Goal: Task Accomplishment & Management: Manage account settings

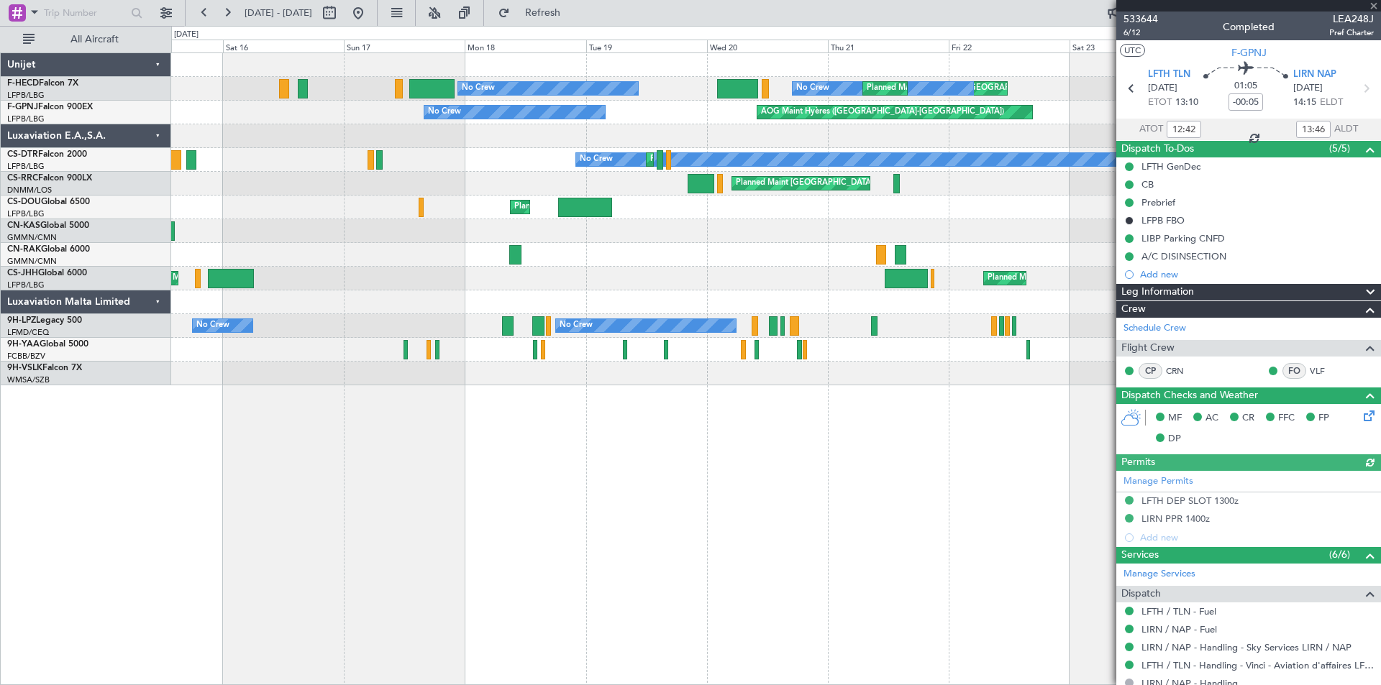
click at [1374, 6] on div at bounding box center [1248, 6] width 265 height 12
click at [1372, 4] on span at bounding box center [1373, 6] width 14 height 13
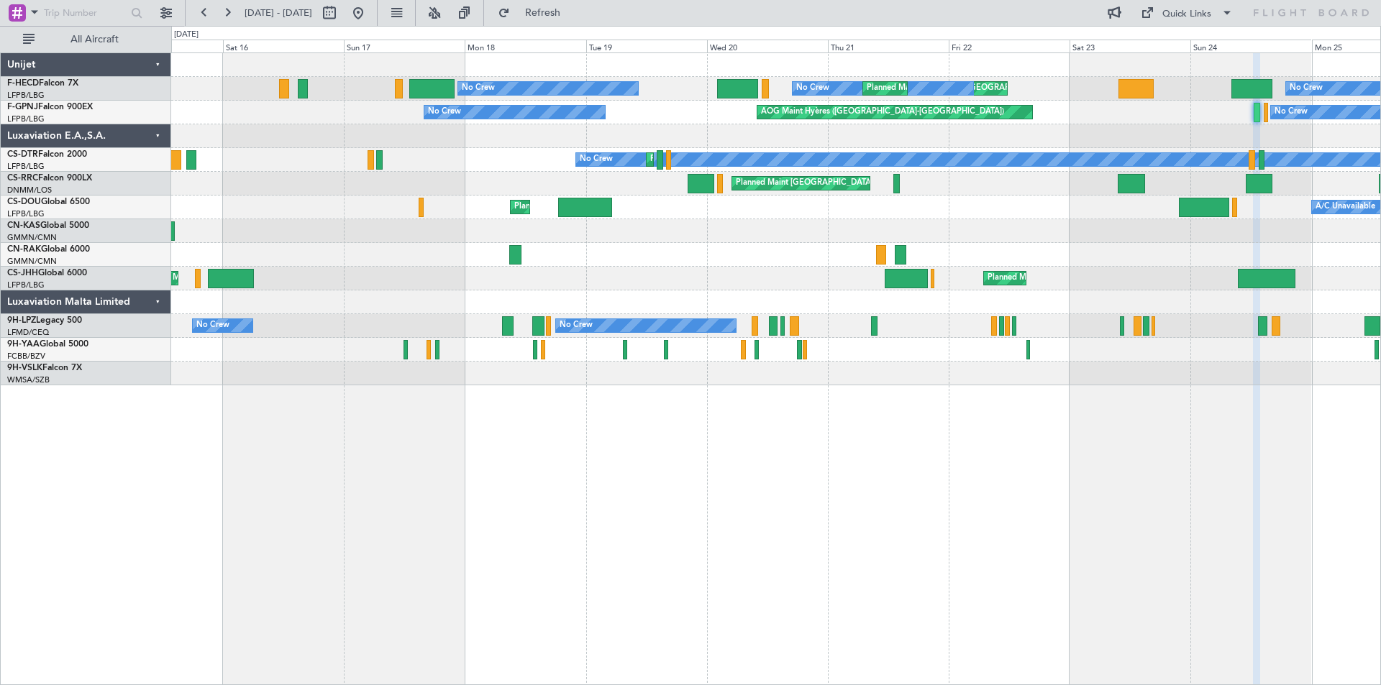
type input "0"
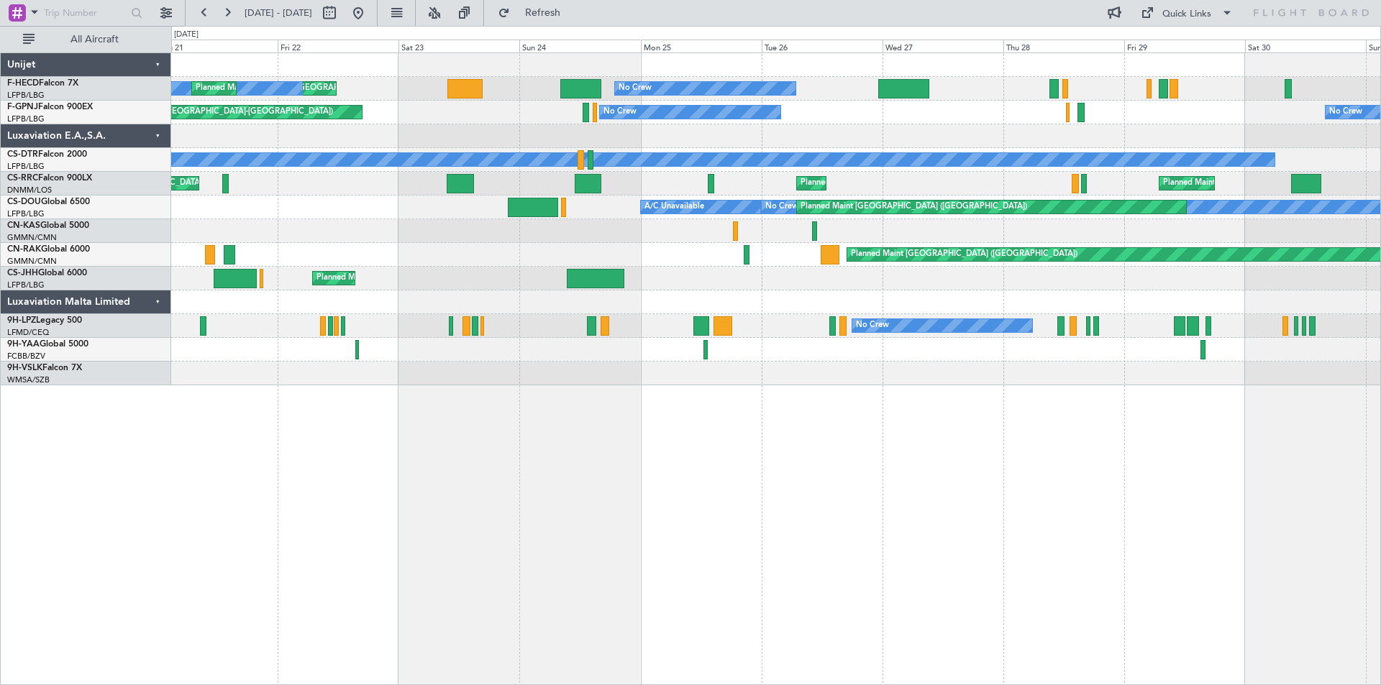
click at [675, 133] on div at bounding box center [775, 136] width 1209 height 24
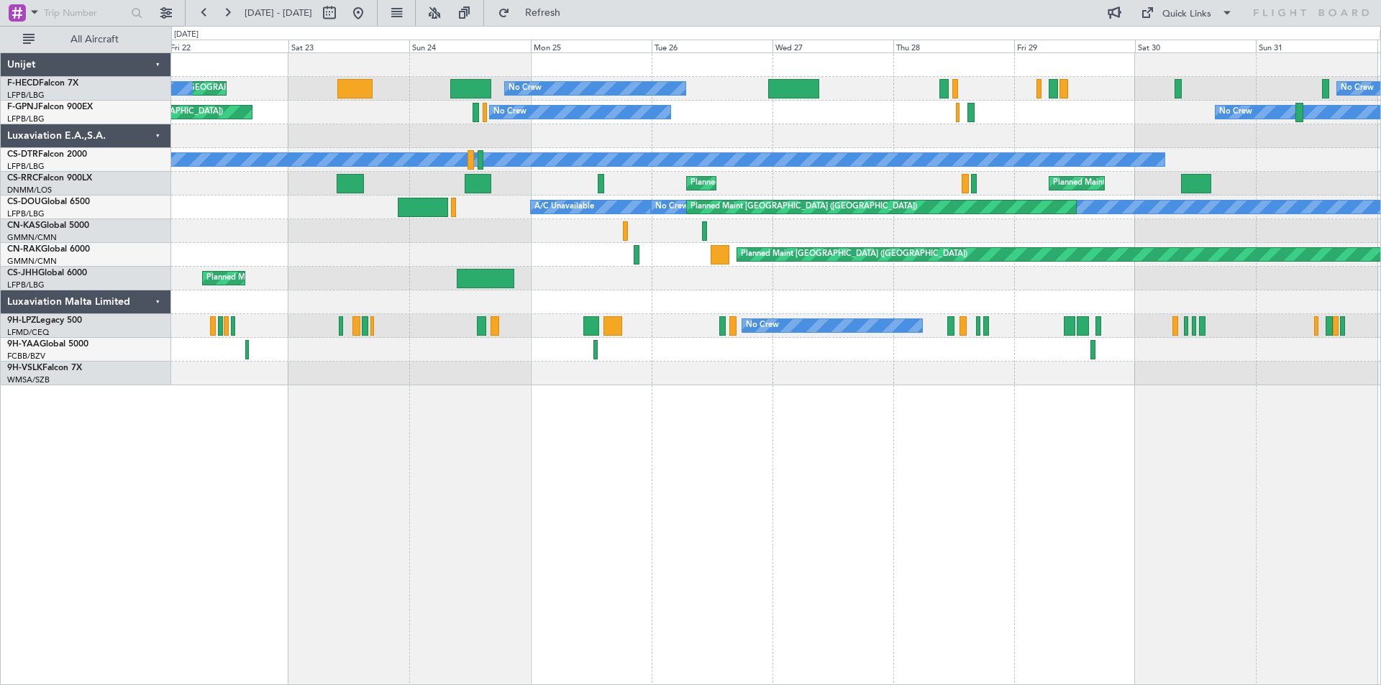
click at [719, 114] on div "AOG Maint Hyères ([GEOGRAPHIC_DATA]-[GEOGRAPHIC_DATA]) No Crew No Crew Planned …" at bounding box center [775, 113] width 1209 height 24
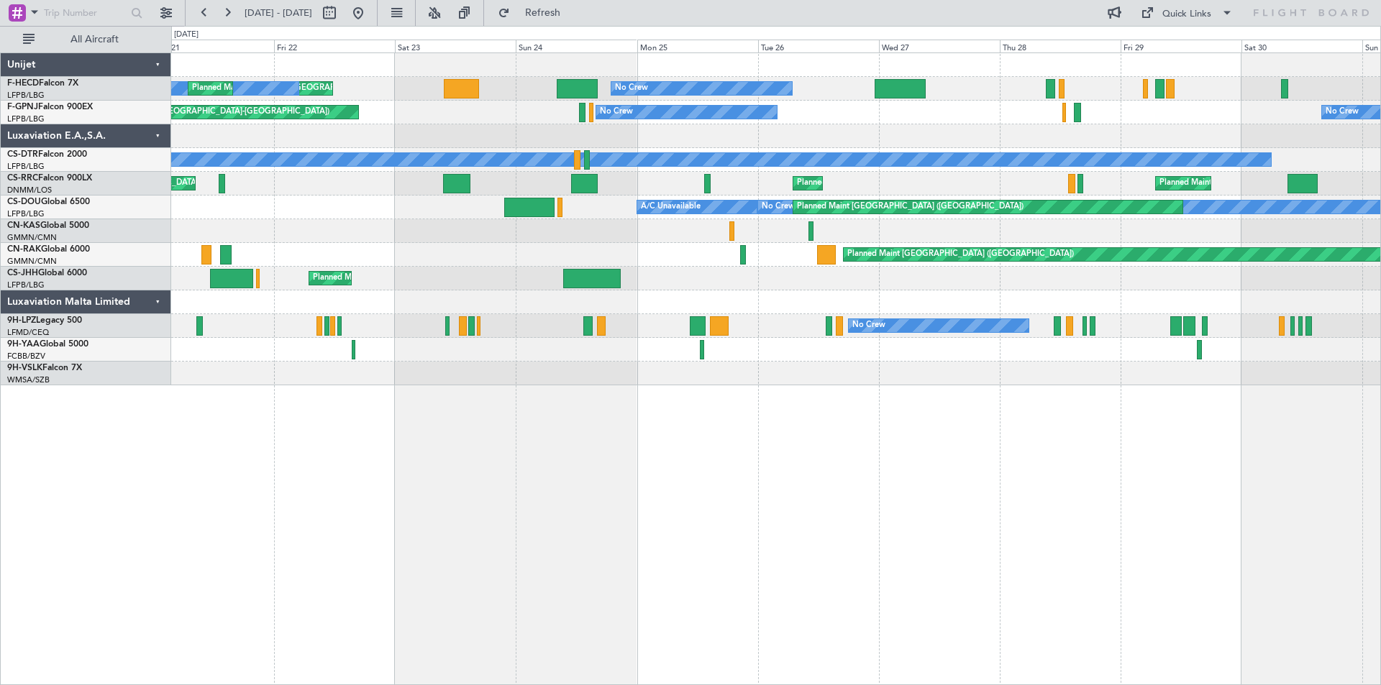
click at [669, 140] on div at bounding box center [775, 136] width 1209 height 24
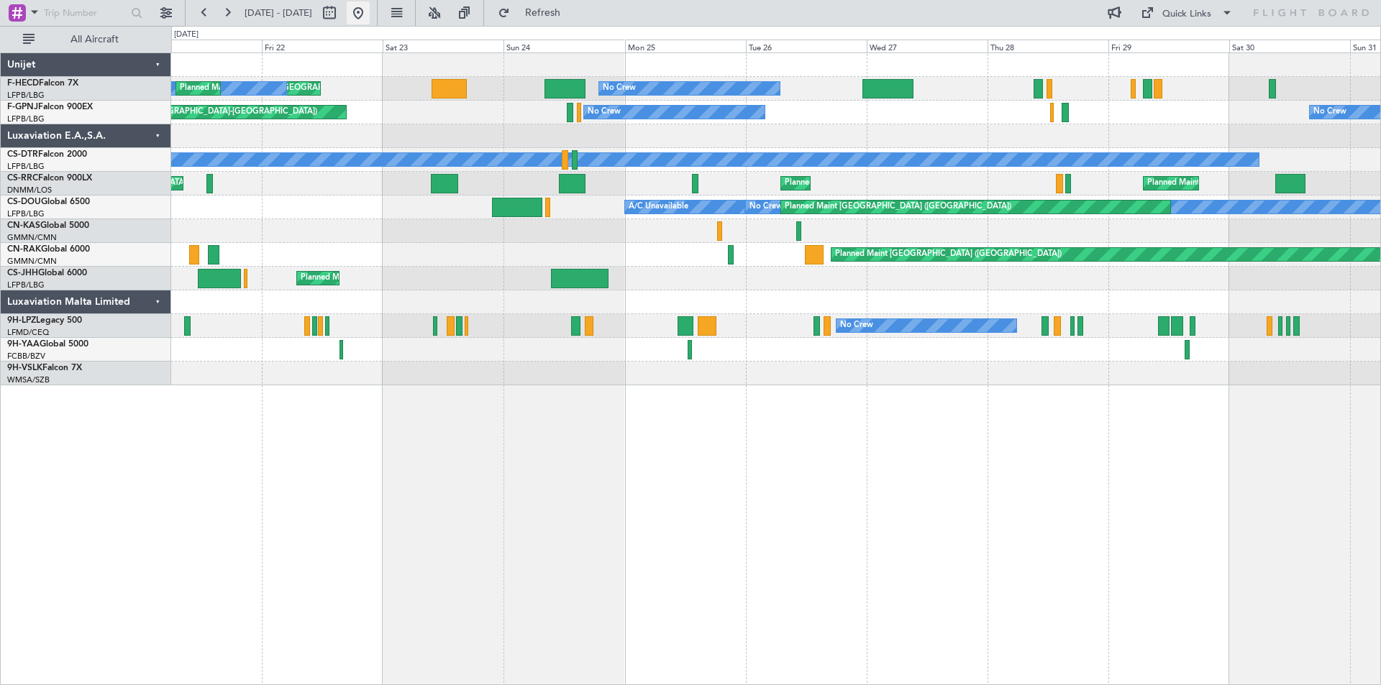
click at [370, 9] on button at bounding box center [358, 12] width 23 height 23
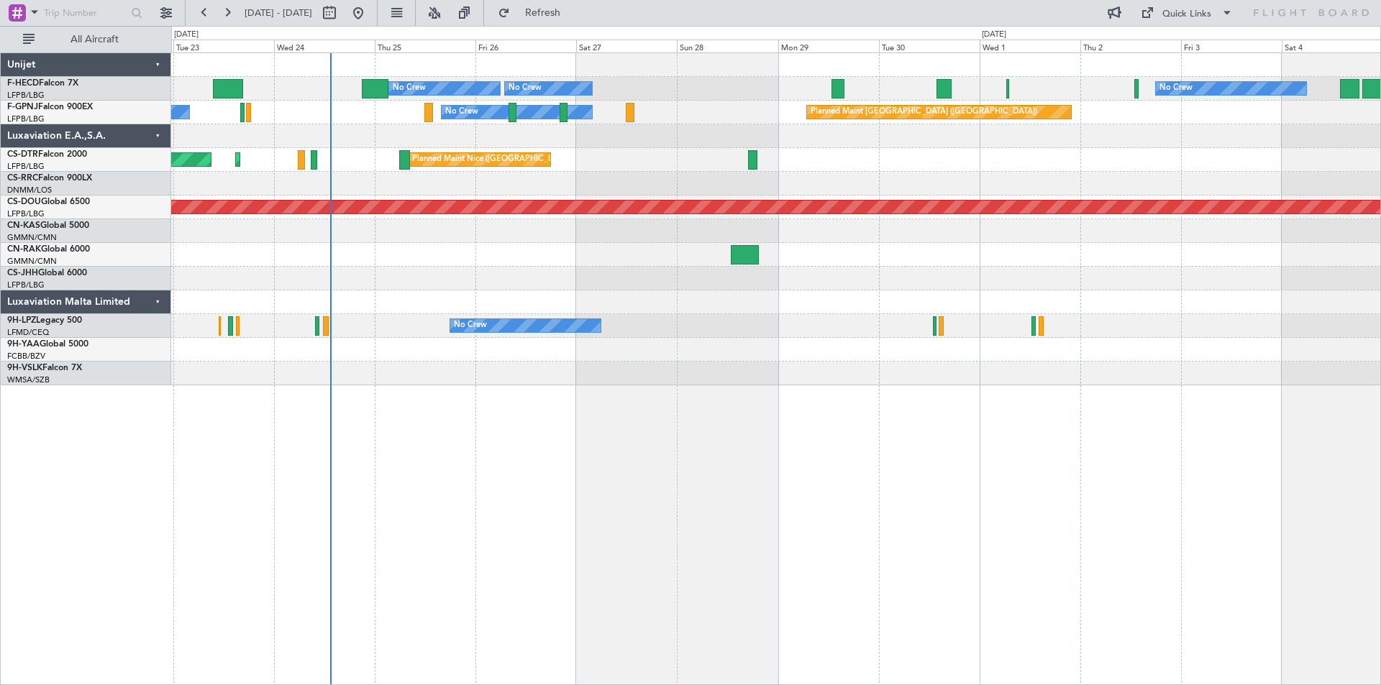
click at [698, 146] on div at bounding box center [775, 136] width 1209 height 24
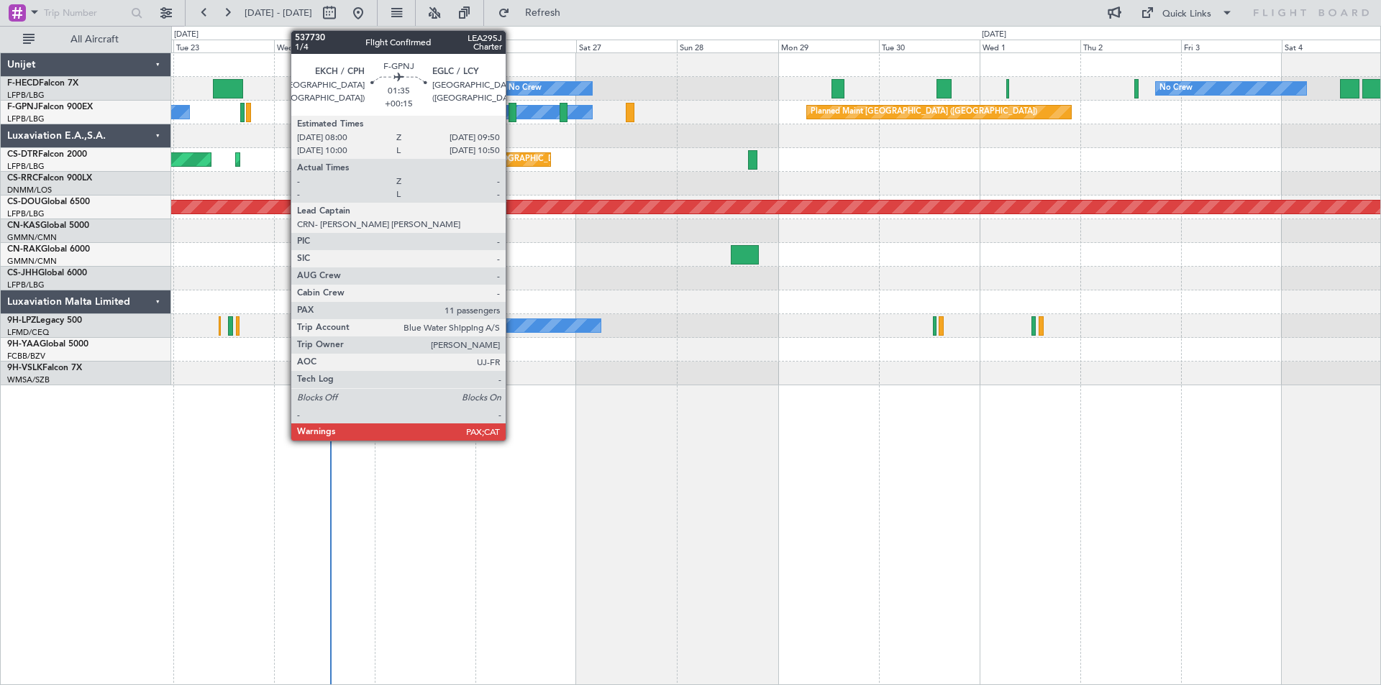
click at [512, 111] on div at bounding box center [512, 112] width 8 height 19
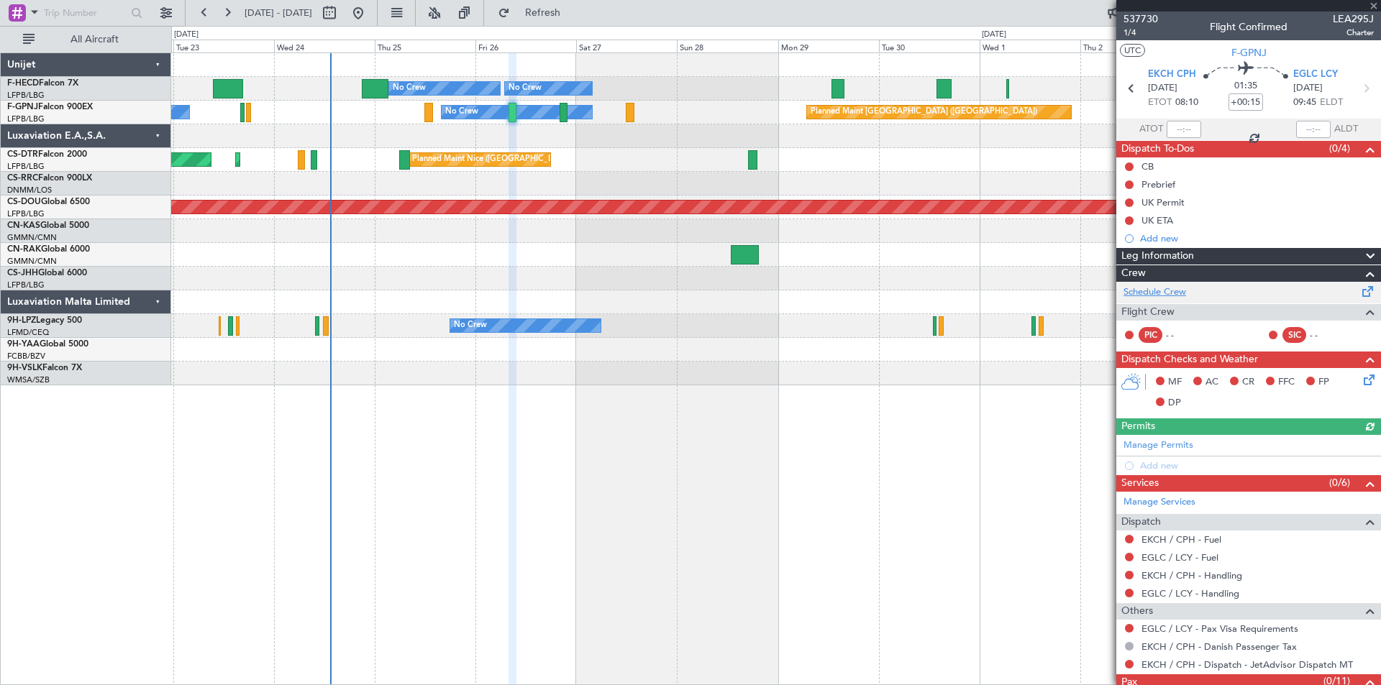
click at [1156, 291] on link "Schedule Crew" at bounding box center [1154, 292] width 63 height 14
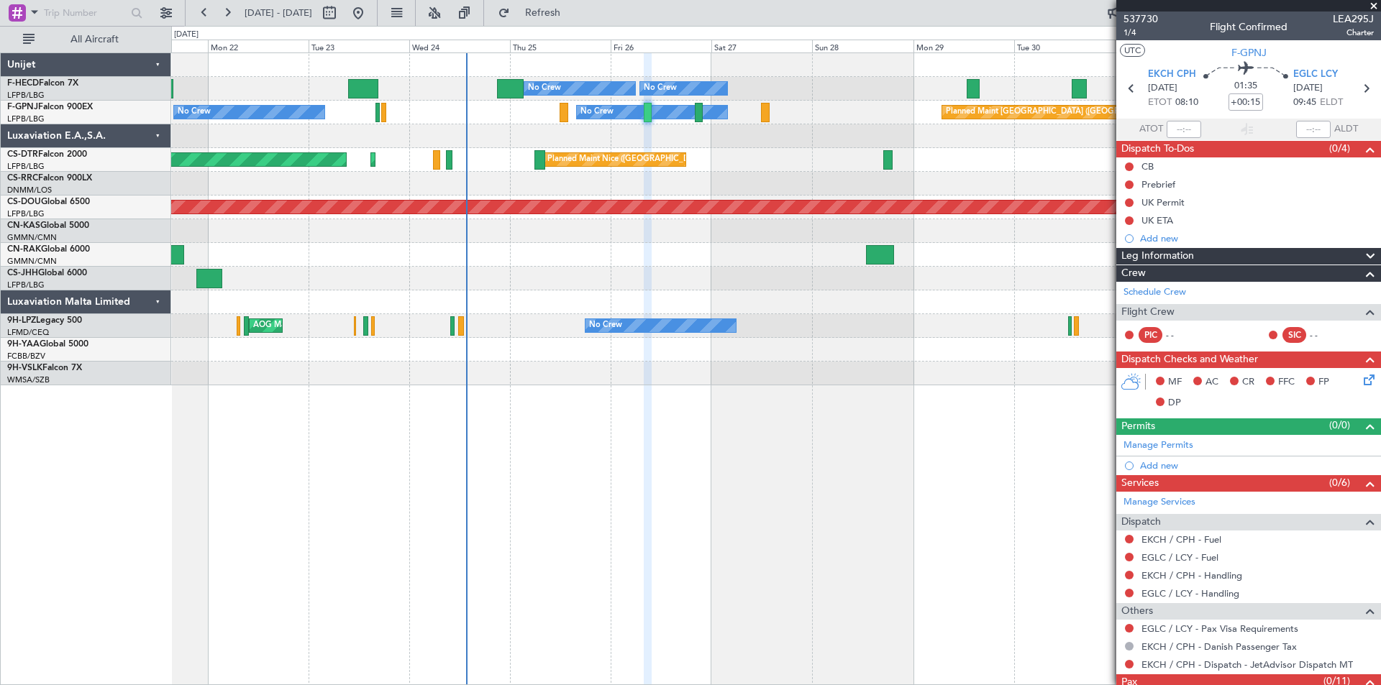
click at [731, 150] on div "No Crew Planned Maint [GEOGRAPHIC_DATA] ([GEOGRAPHIC_DATA]) No Crew No Crew No …" at bounding box center [775, 219] width 1209 height 332
click at [1373, 7] on span at bounding box center [1373, 6] width 14 height 13
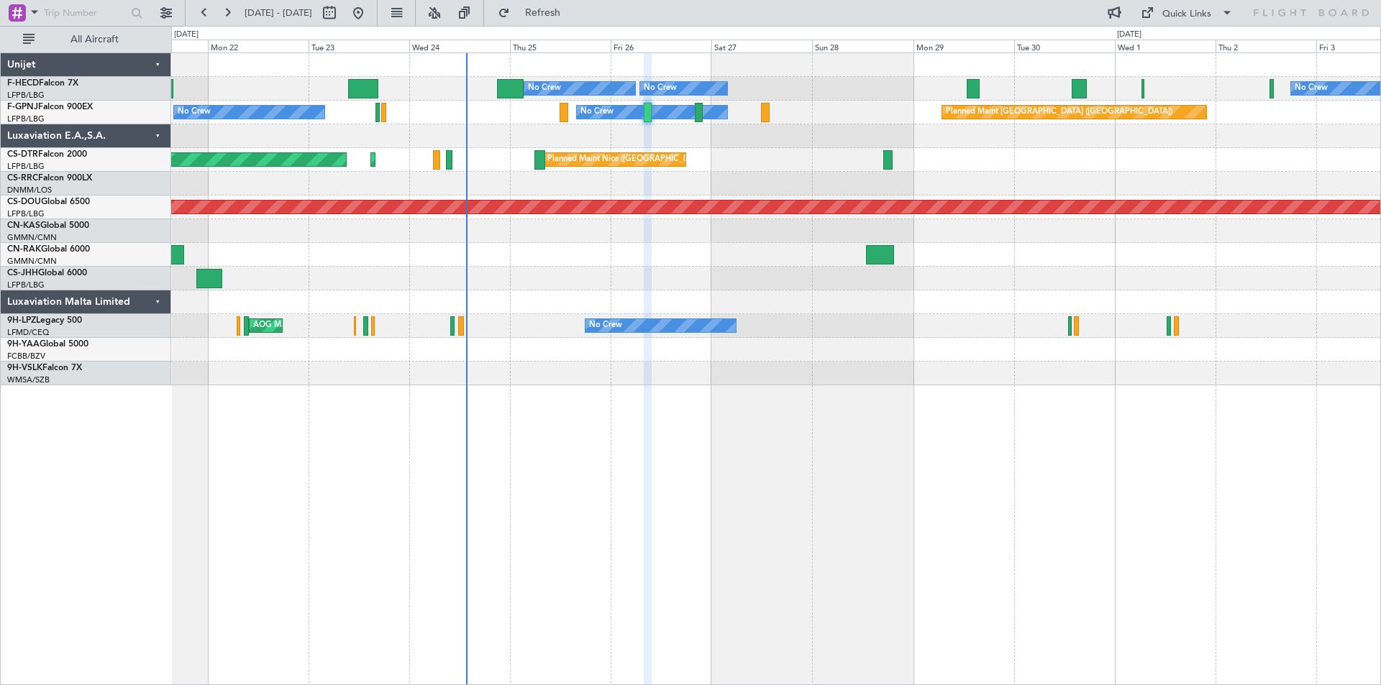
type input "0"
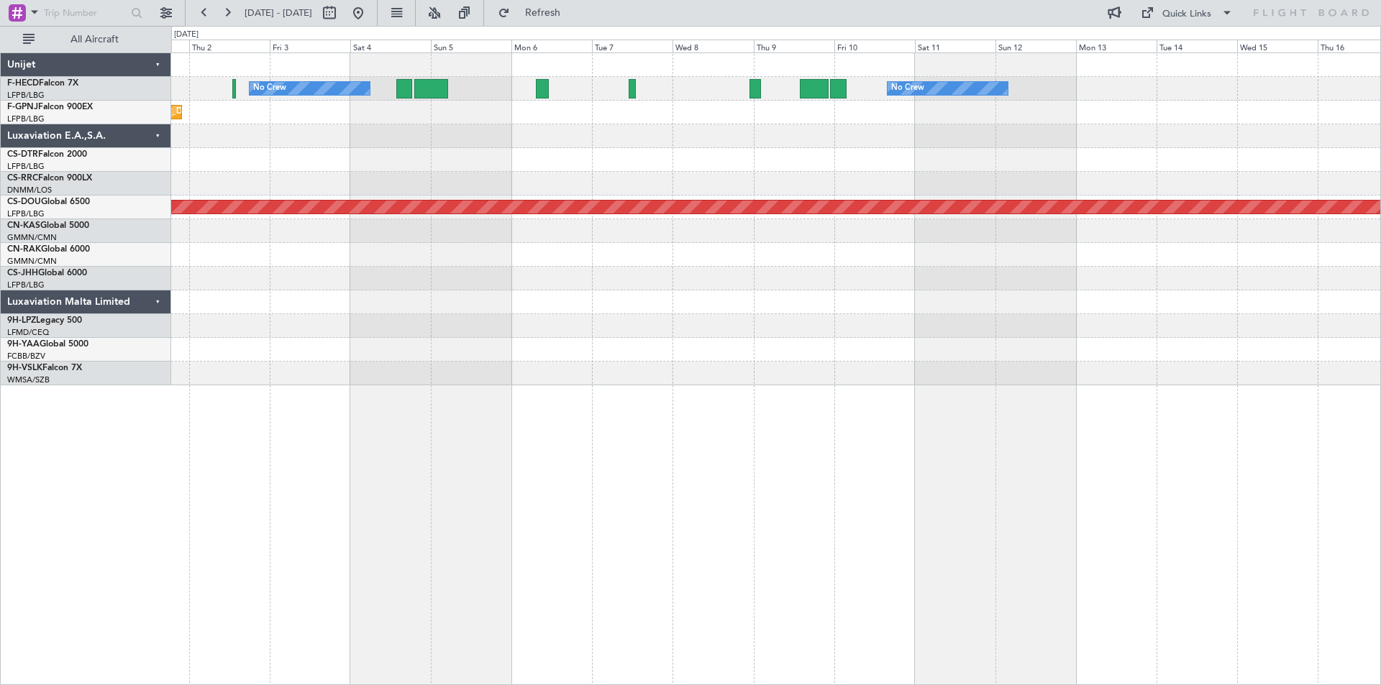
click at [219, 155] on div at bounding box center [775, 160] width 1209 height 24
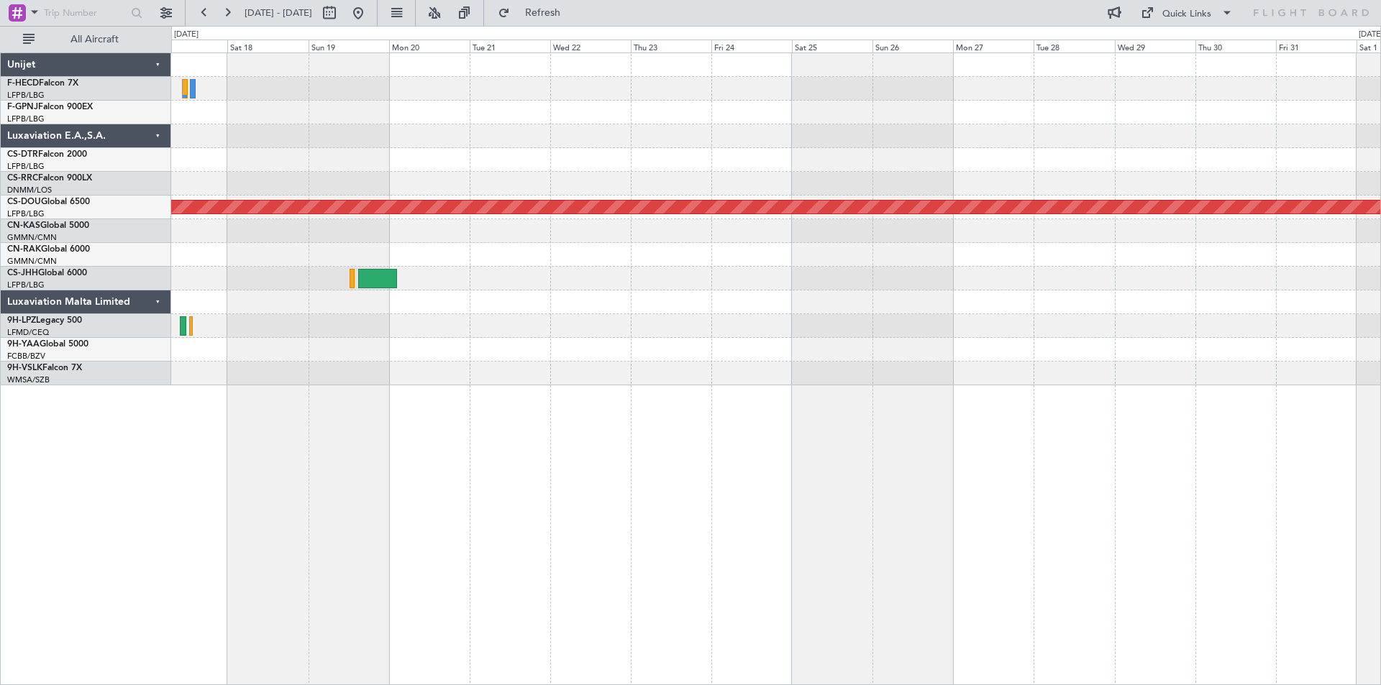
click at [95, 169] on div "Planned Maint [GEOGRAPHIC_DATA] ([GEOGRAPHIC_DATA]) Planned Maint [GEOGRAPHIC_D…" at bounding box center [690, 355] width 1381 height 659
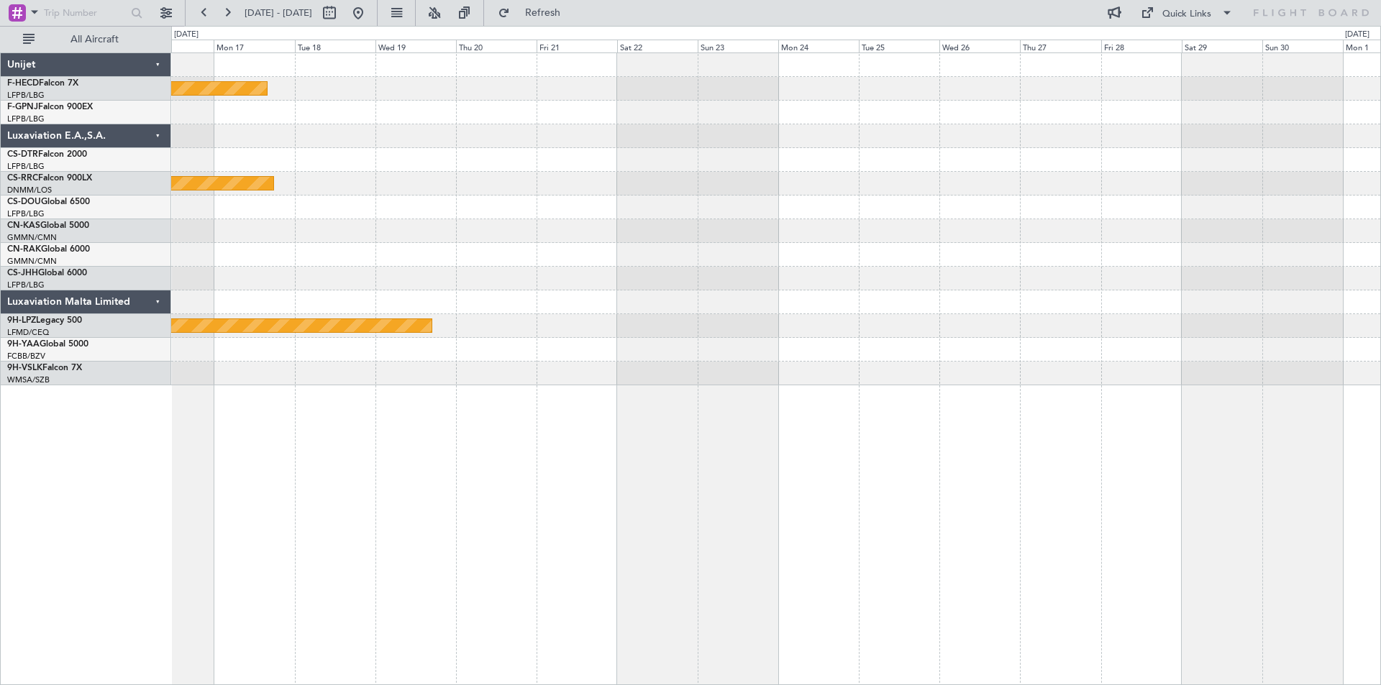
click at [356, 170] on div at bounding box center [775, 160] width 1209 height 24
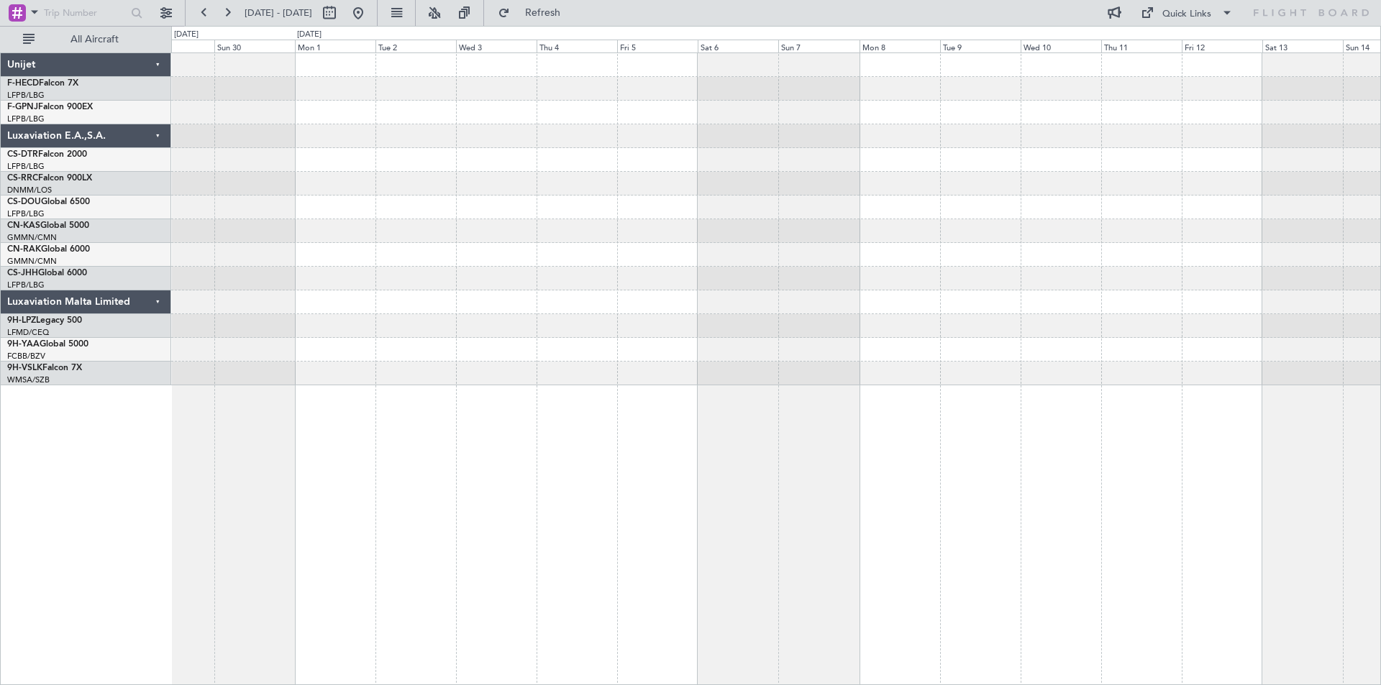
click at [270, 132] on div at bounding box center [775, 136] width 1209 height 24
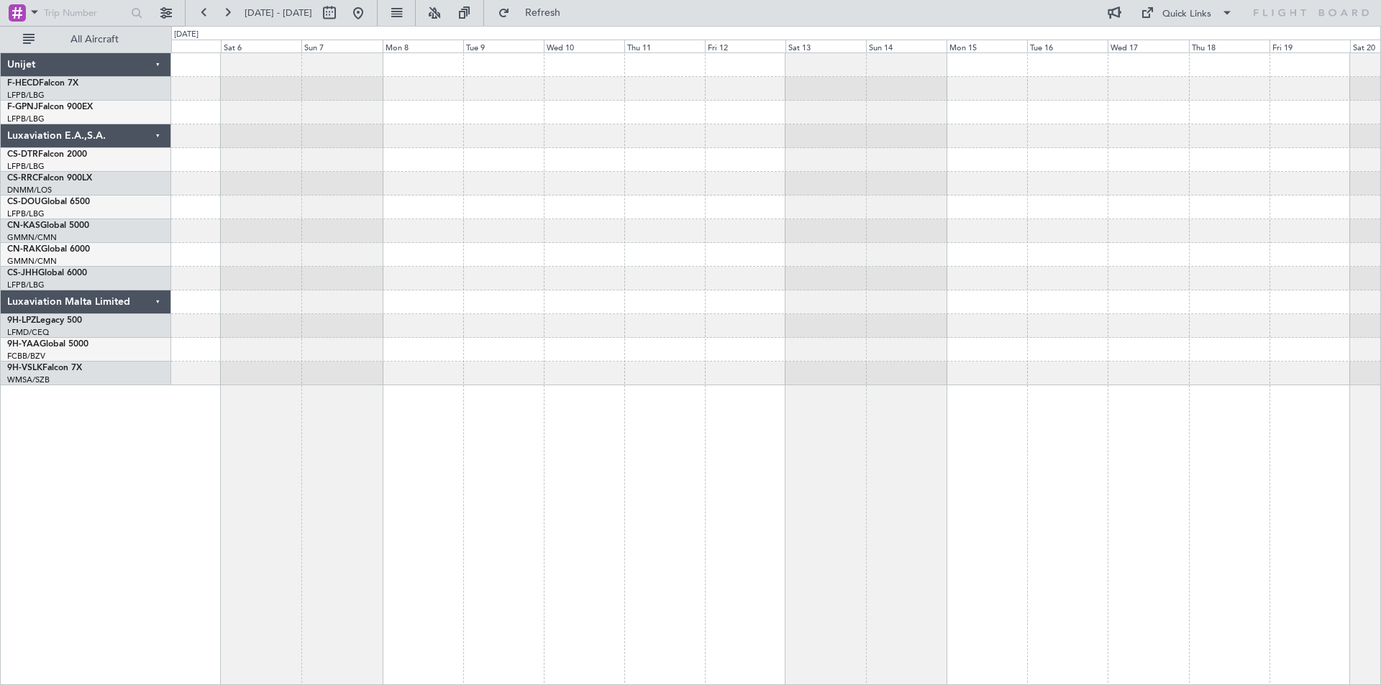
click at [396, 118] on div at bounding box center [775, 219] width 1209 height 332
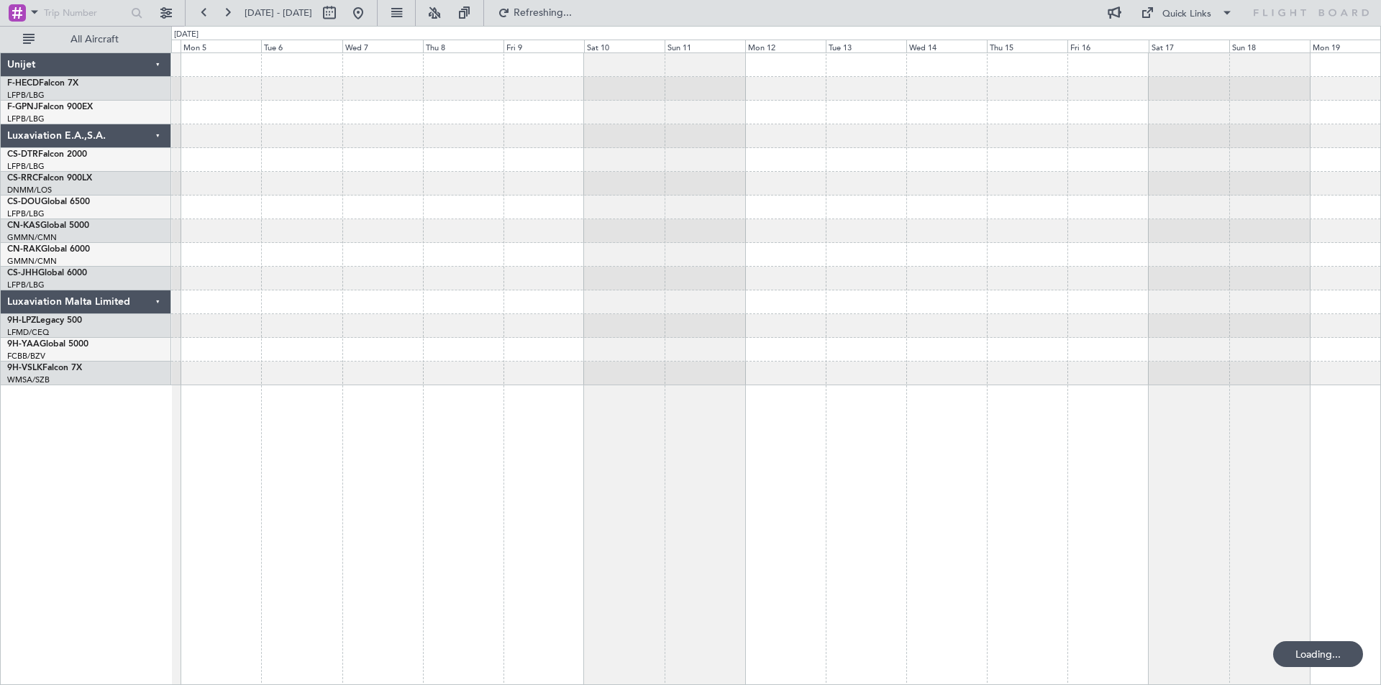
click at [423, 132] on div at bounding box center [775, 219] width 1209 height 332
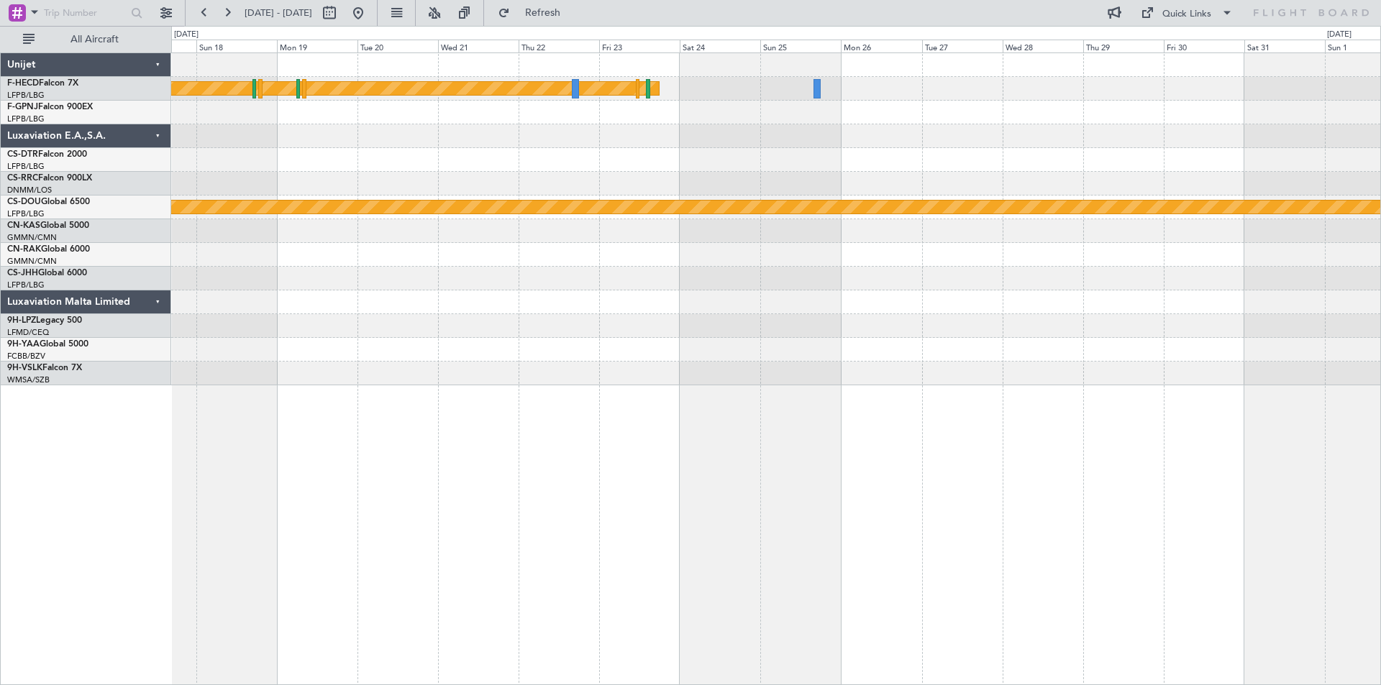
click at [720, 127] on div "Planned Maint [GEOGRAPHIC_DATA] ([GEOGRAPHIC_DATA]) Planned Maint [GEOGRAPHIC_D…" at bounding box center [775, 219] width 1209 height 332
click at [216, 175] on div "Planned Maint [GEOGRAPHIC_DATA] ([GEOGRAPHIC_DATA]) Planned Maint [GEOGRAPHIC_D…" at bounding box center [775, 219] width 1209 height 332
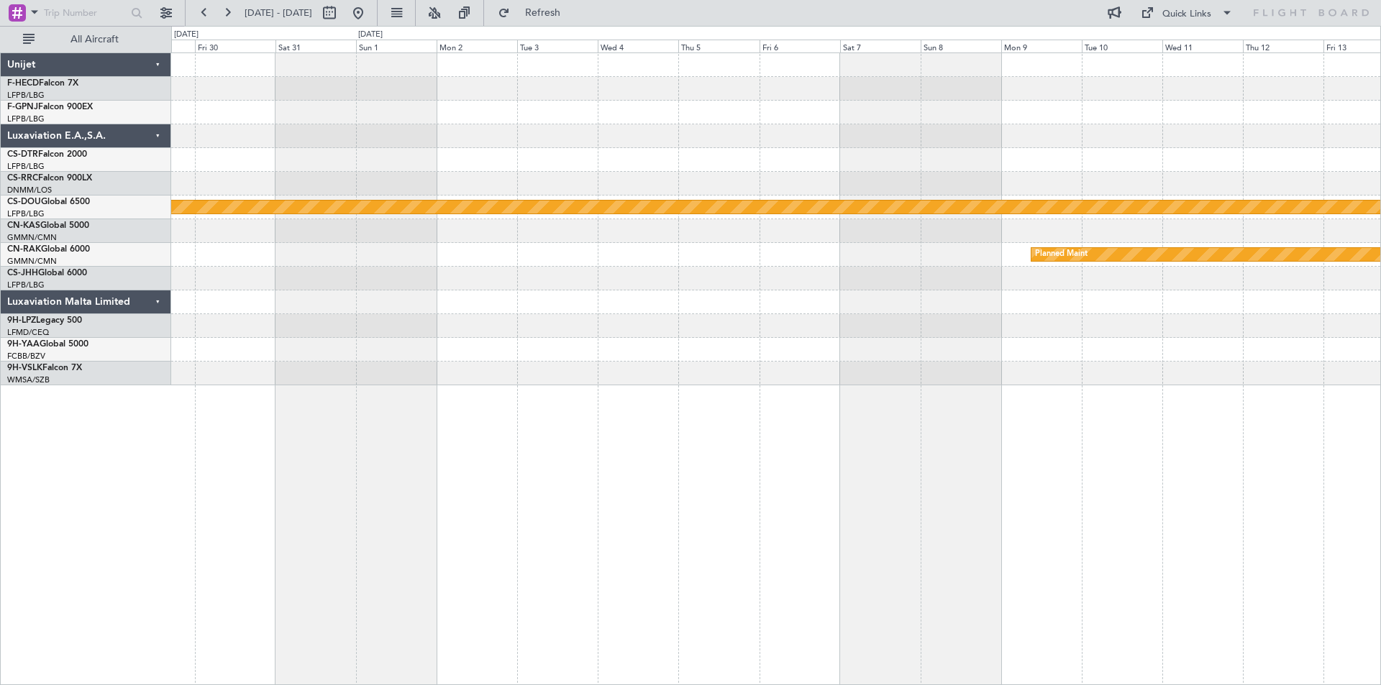
click at [670, 127] on div at bounding box center [775, 136] width 1209 height 24
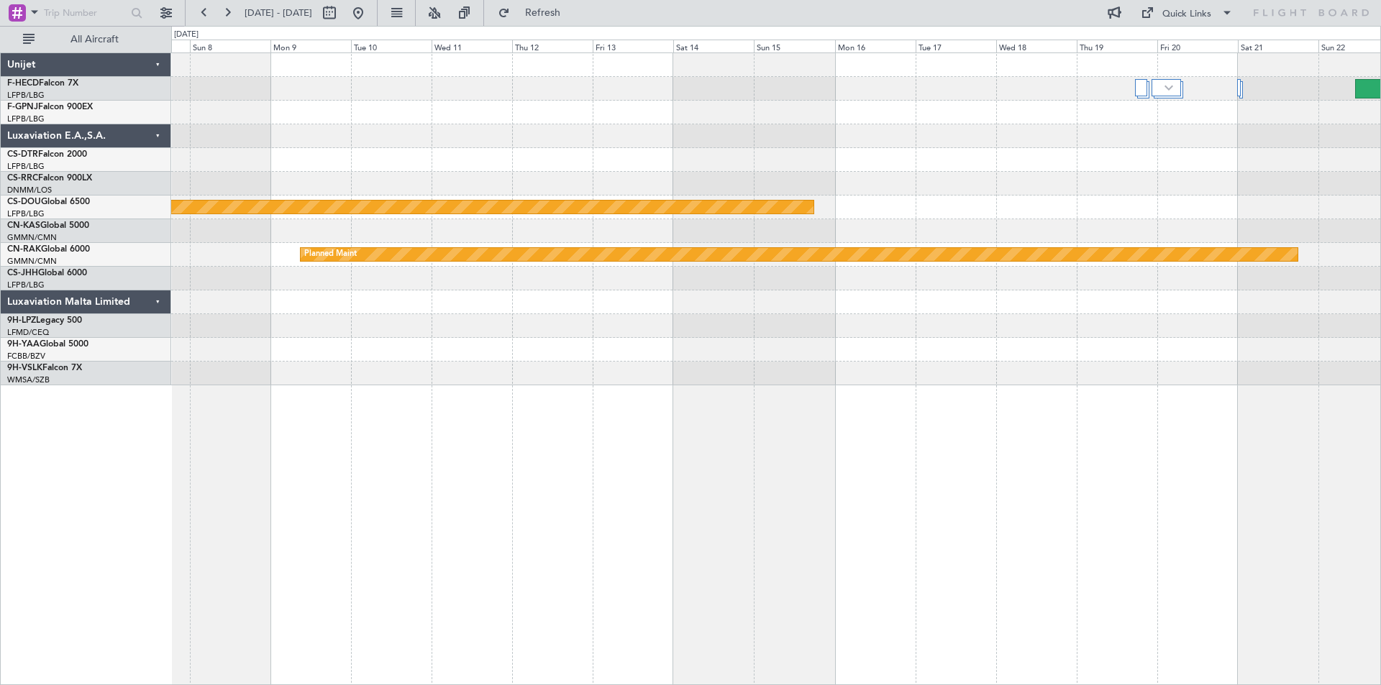
click at [496, 109] on div at bounding box center [775, 113] width 1209 height 24
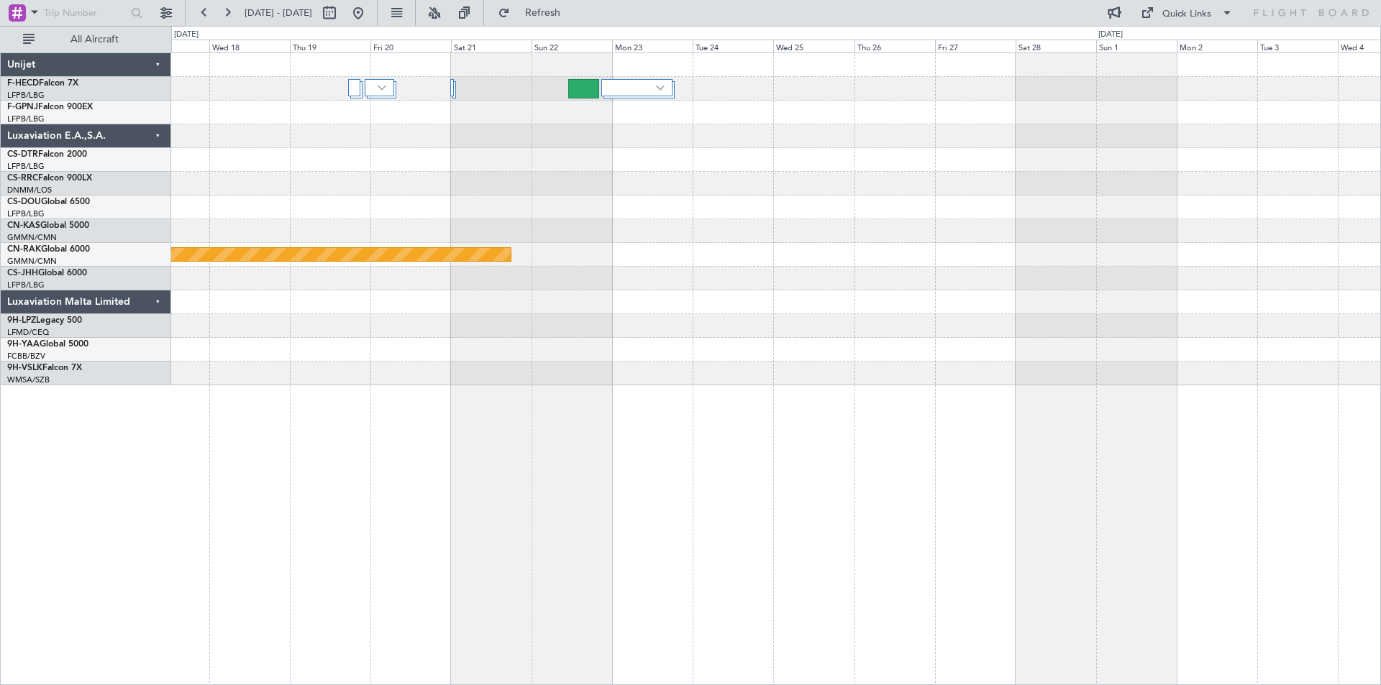
click at [574, 161] on div at bounding box center [775, 160] width 1209 height 24
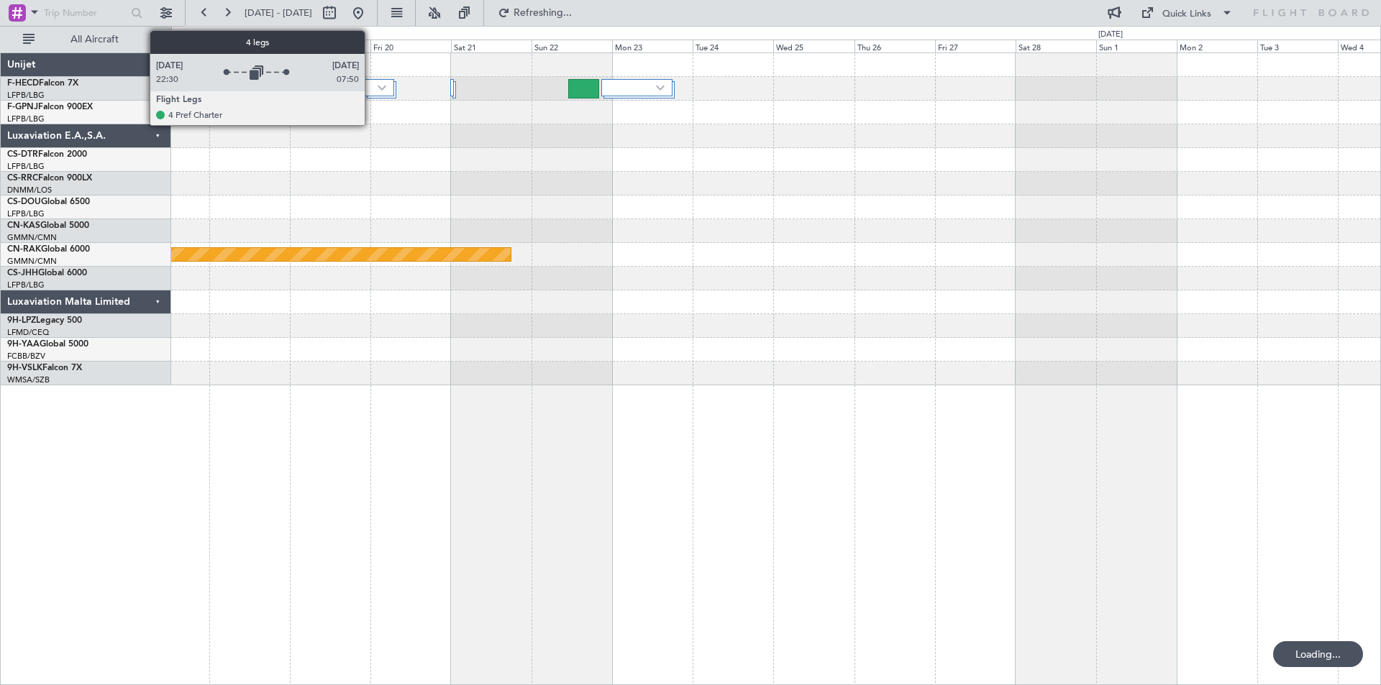
click at [371, 88] on div at bounding box center [379, 87] width 29 height 17
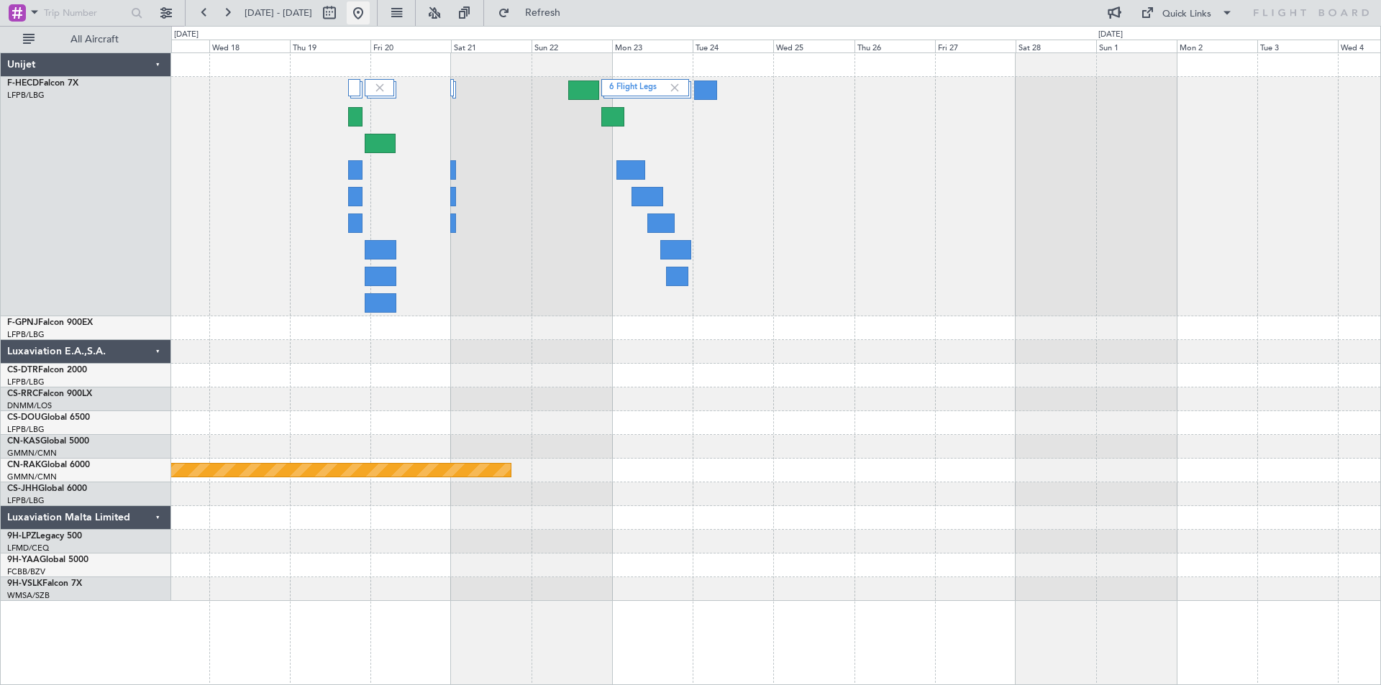
click at [370, 13] on button at bounding box center [358, 12] width 23 height 23
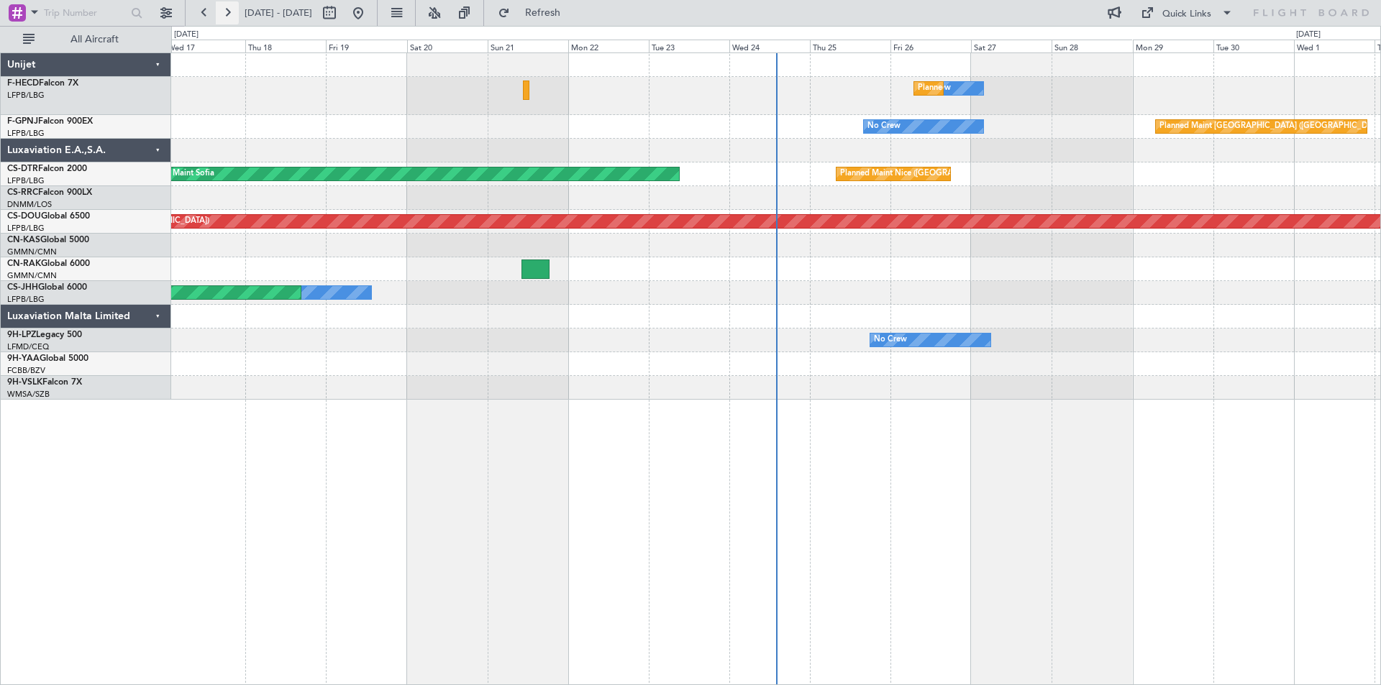
click at [229, 15] on button at bounding box center [227, 12] width 23 height 23
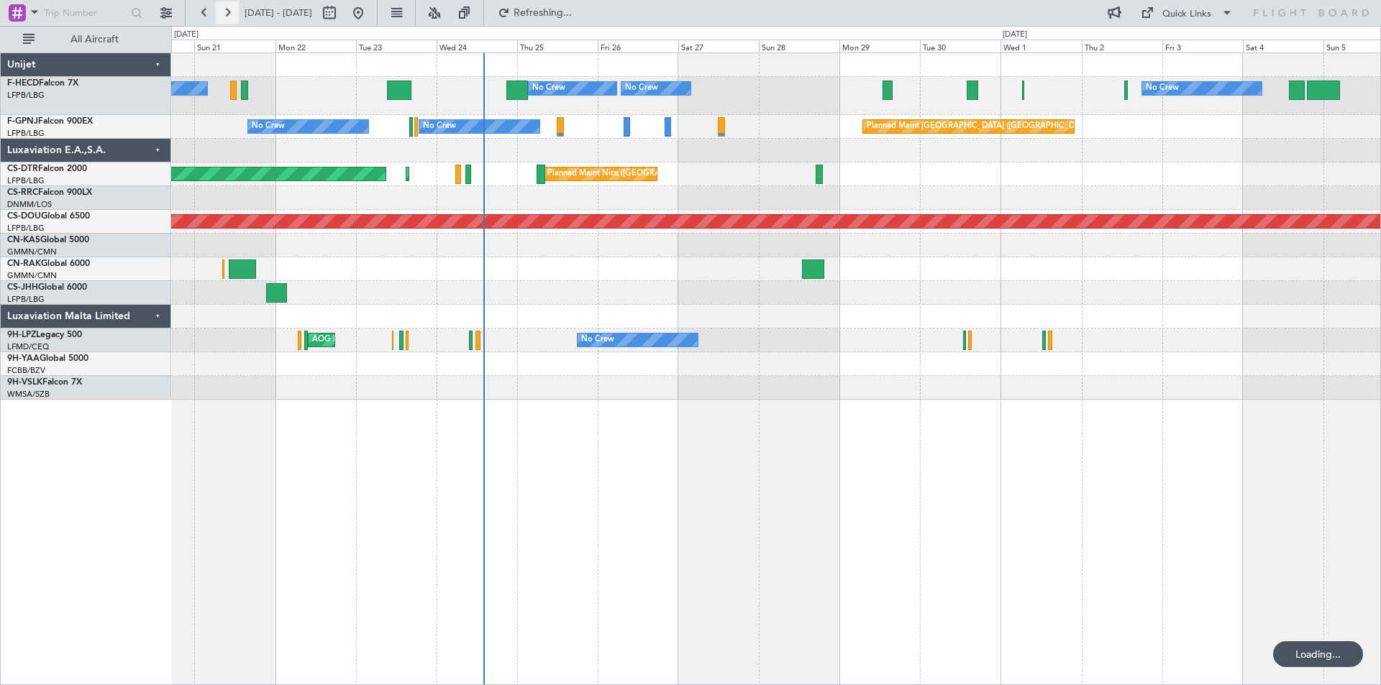
click at [229, 15] on button at bounding box center [227, 12] width 23 height 23
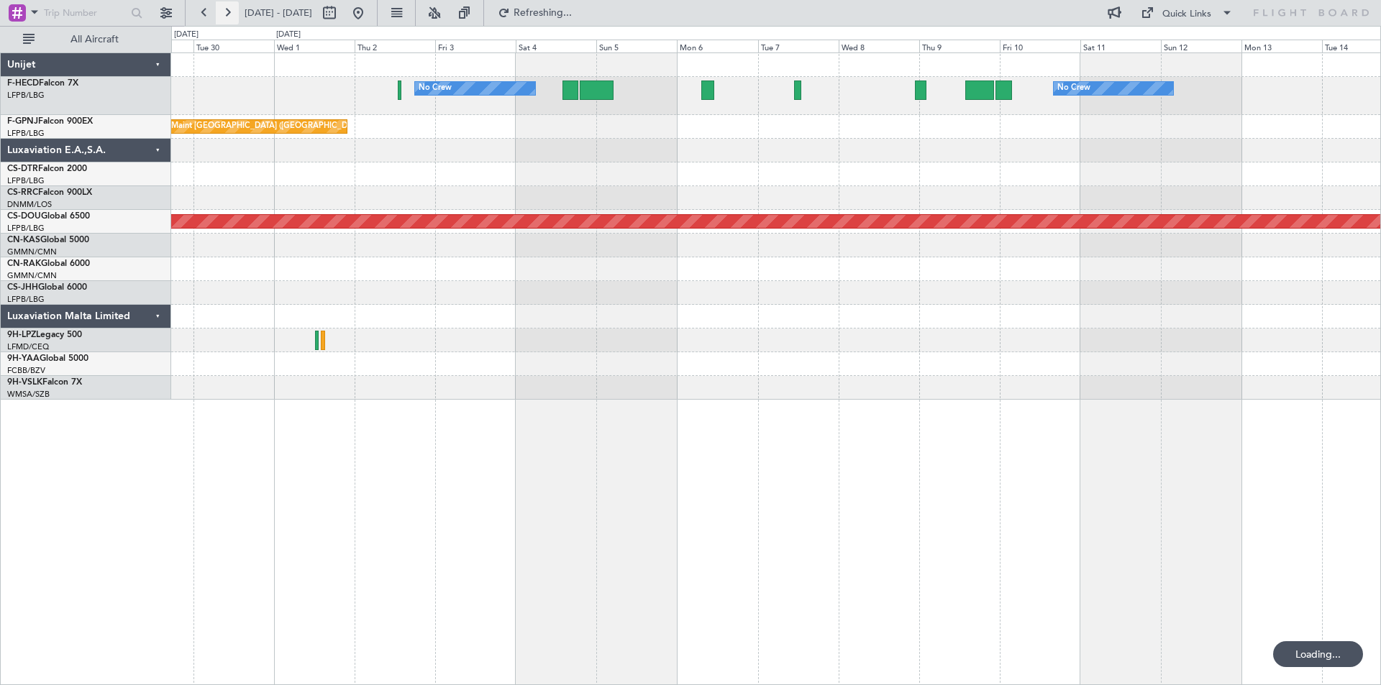
click at [229, 15] on button at bounding box center [227, 12] width 23 height 23
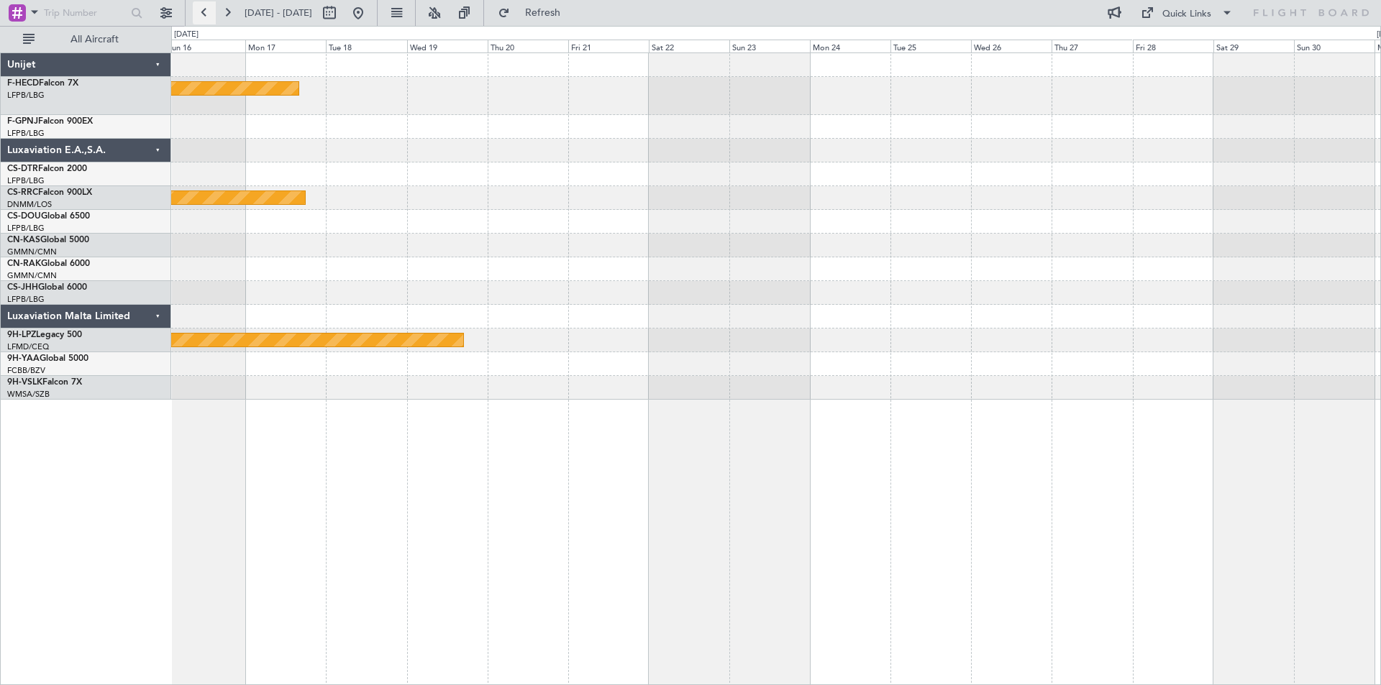
click at [201, 14] on button at bounding box center [204, 12] width 23 height 23
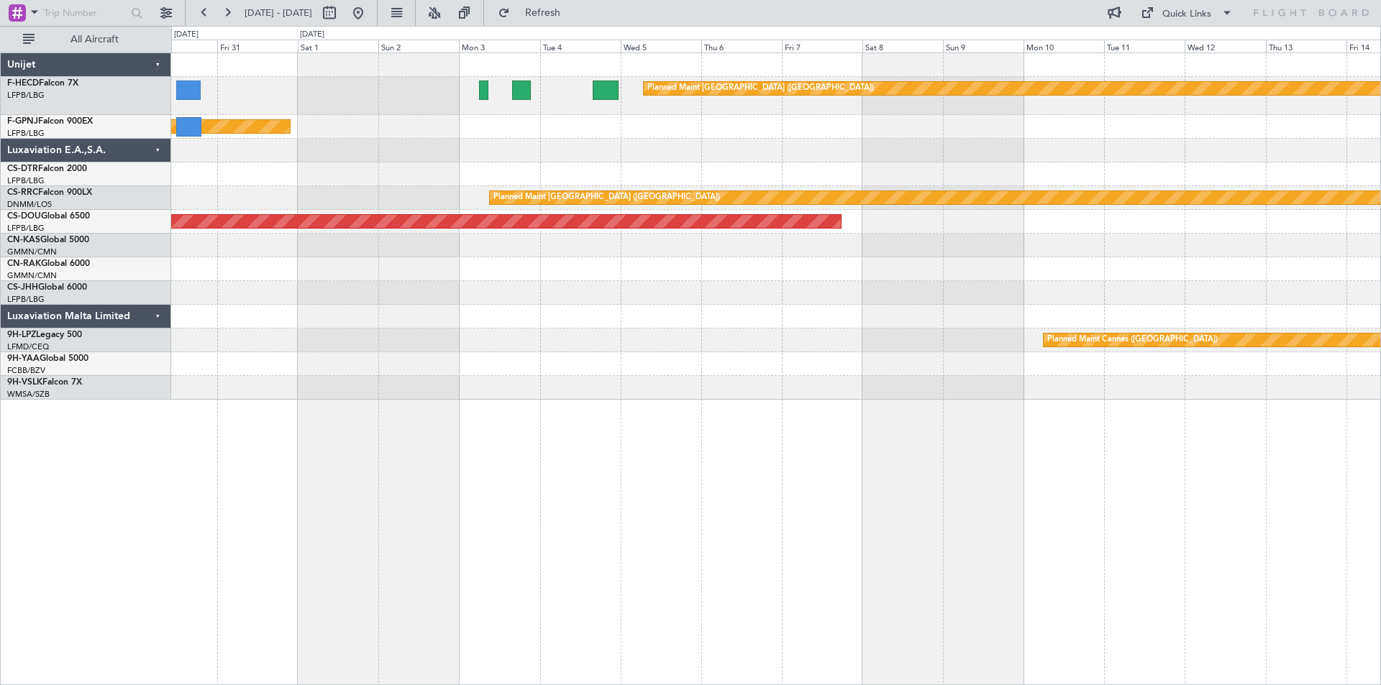
click at [516, 137] on div "Planned Maint [GEOGRAPHIC_DATA] ([GEOGRAPHIC_DATA])" at bounding box center [775, 127] width 1209 height 24
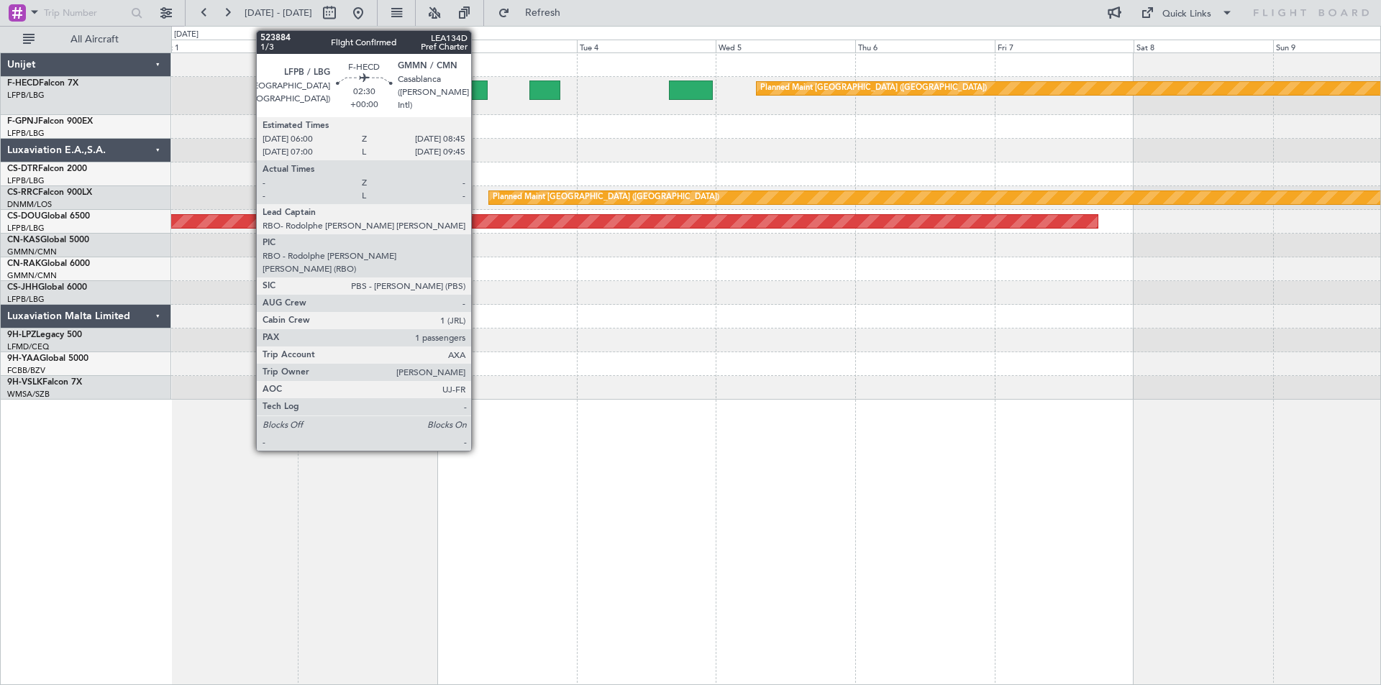
click at [477, 88] on div at bounding box center [479, 90] width 17 height 19
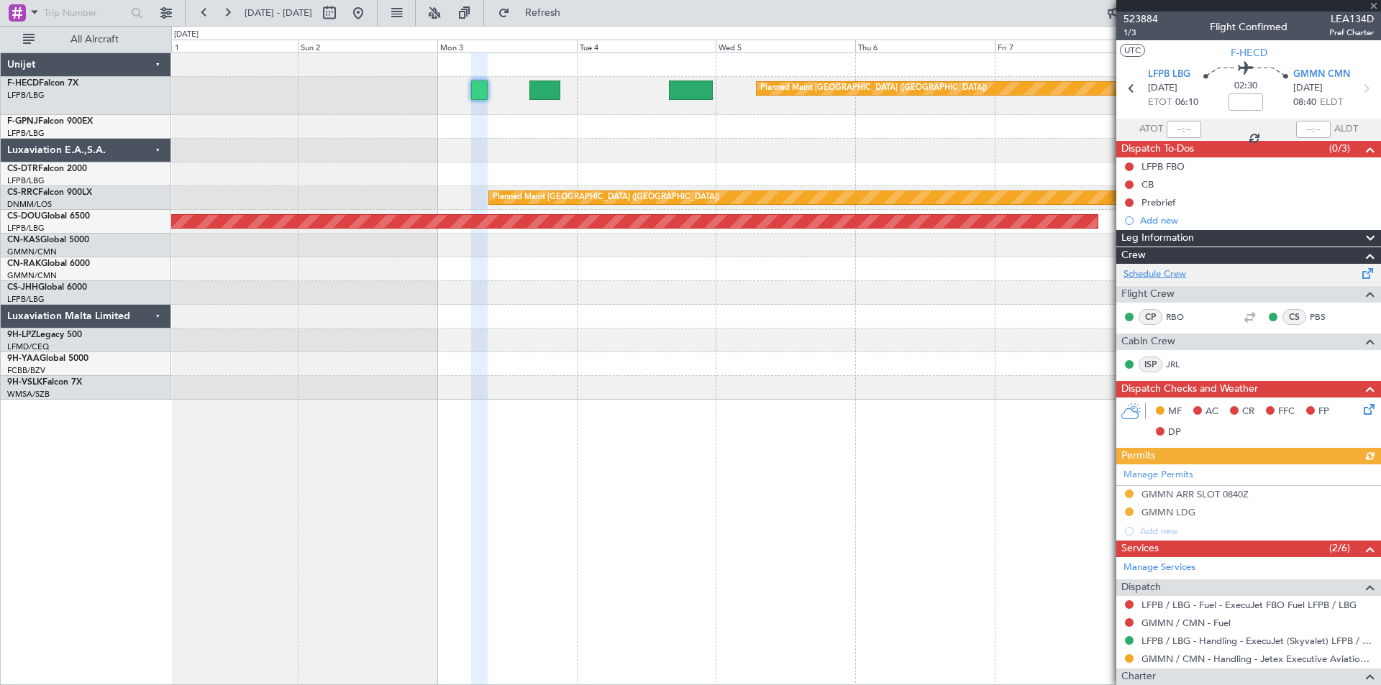
click at [1157, 274] on link "Schedule Crew" at bounding box center [1154, 275] width 63 height 14
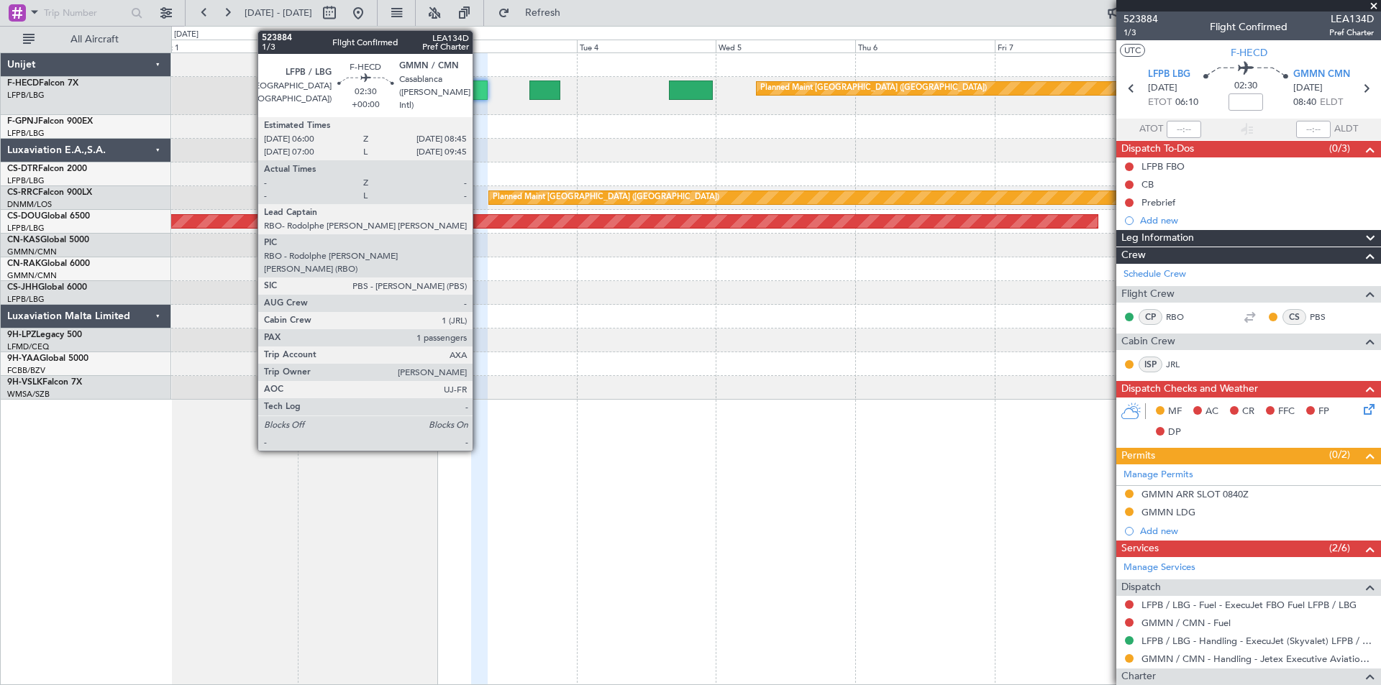
click at [479, 88] on div at bounding box center [479, 90] width 17 height 19
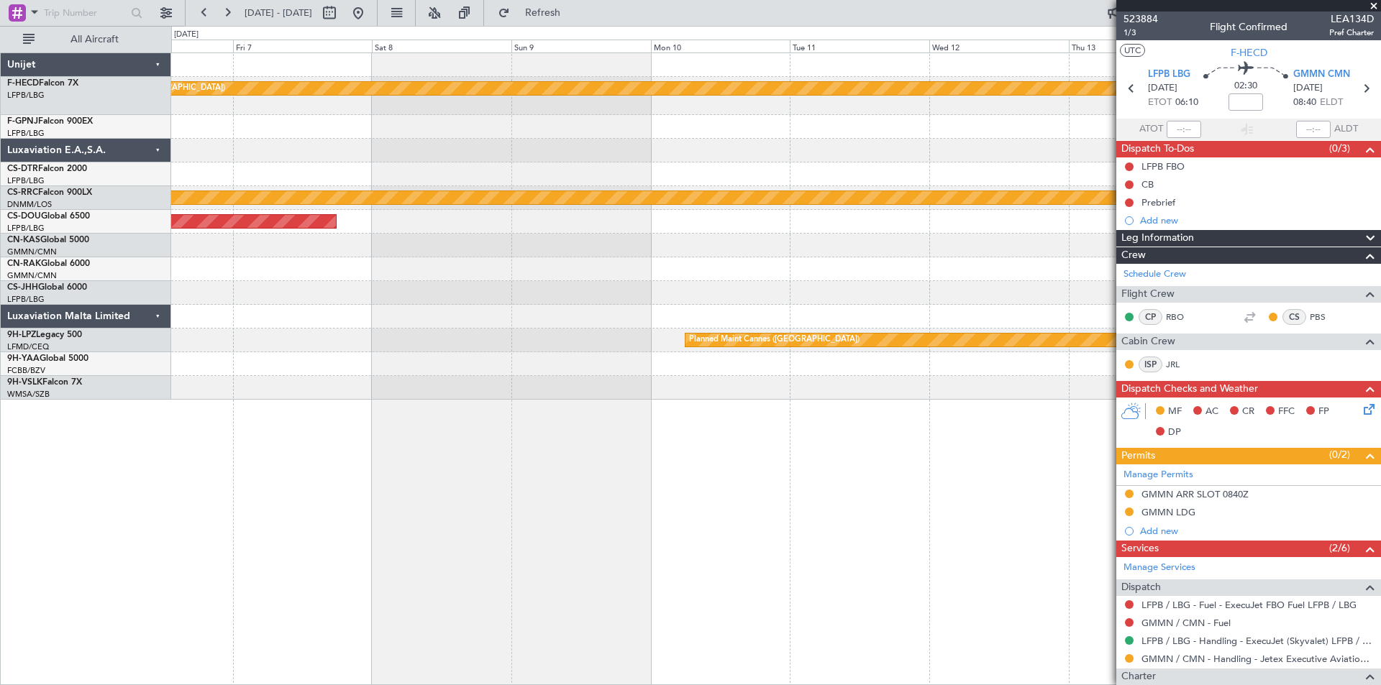
click at [102, 165] on div "Planned Maint [GEOGRAPHIC_DATA] ([GEOGRAPHIC_DATA]) Planned Maint [GEOGRAPHIC_D…" at bounding box center [690, 355] width 1381 height 659
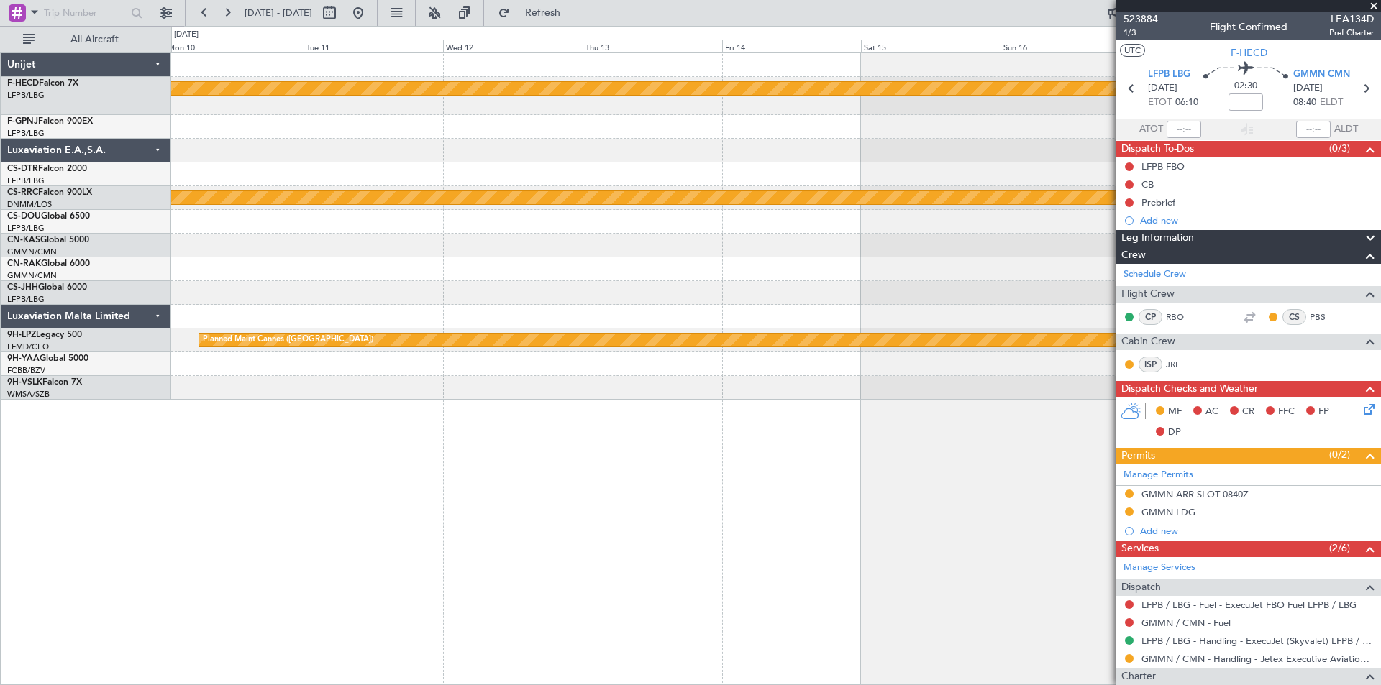
click at [795, 127] on div "Planned Maint [GEOGRAPHIC_DATA] ([GEOGRAPHIC_DATA]) Planned Maint [GEOGRAPHIC_D…" at bounding box center [775, 226] width 1209 height 347
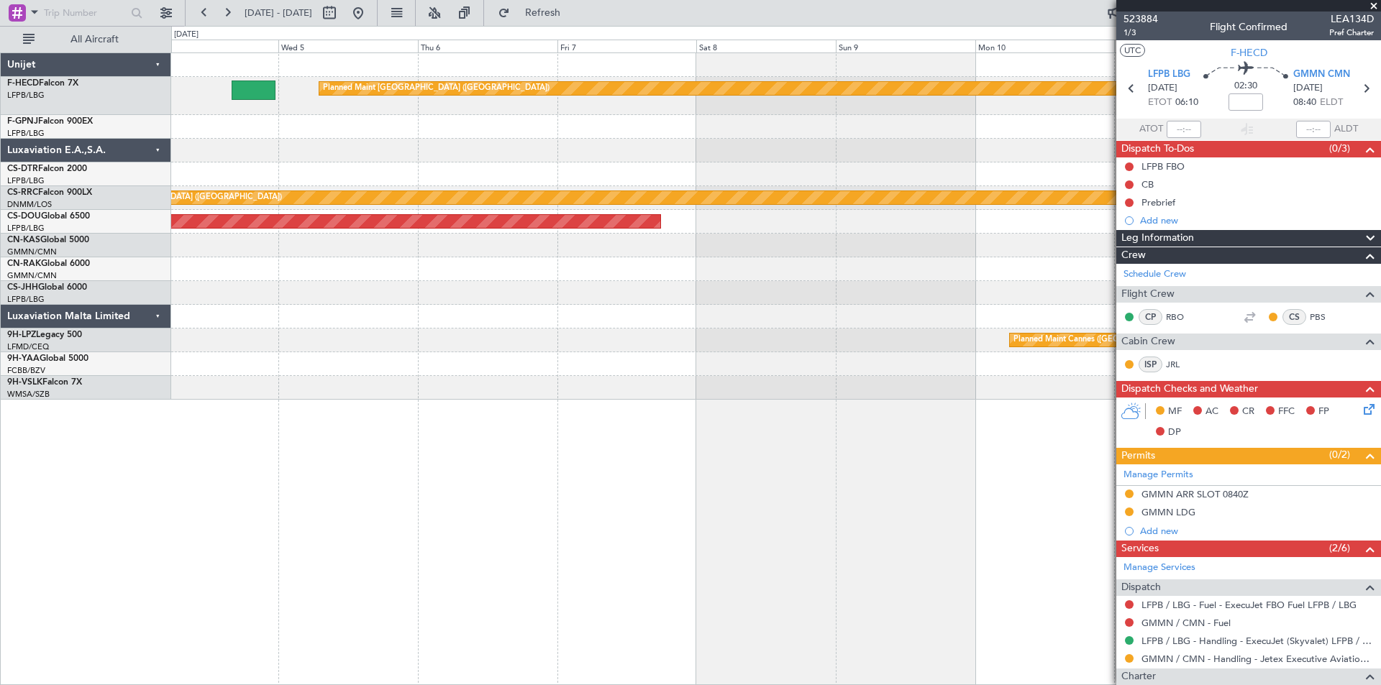
click at [698, 147] on div at bounding box center [775, 151] width 1209 height 24
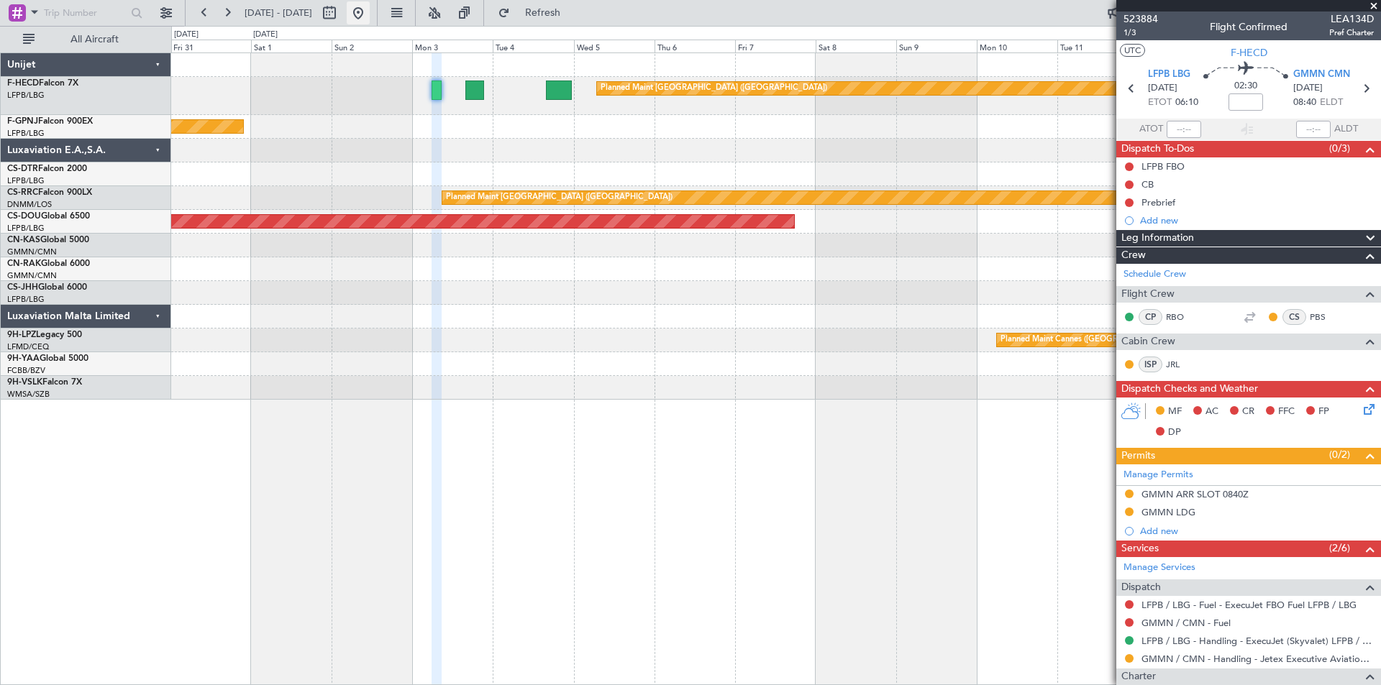
click at [370, 12] on button at bounding box center [358, 12] width 23 height 23
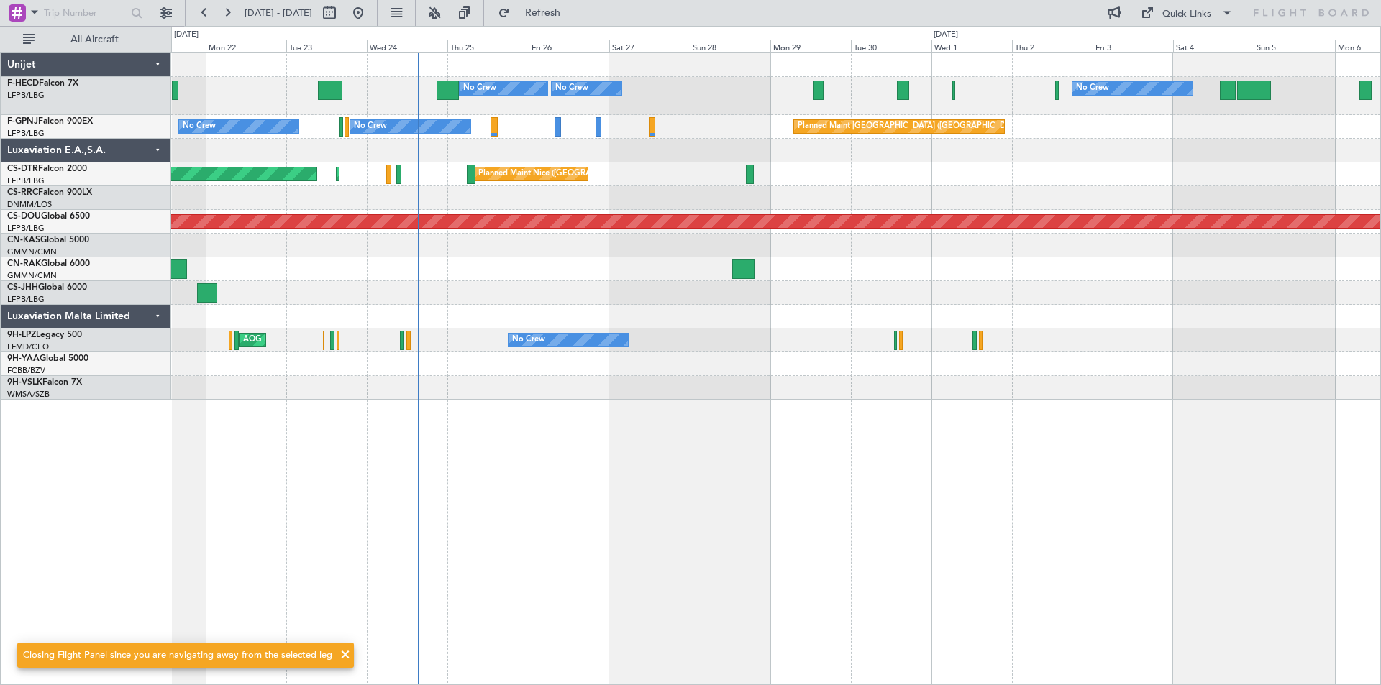
click at [816, 178] on div "Planned Maint Nice ([GEOGRAPHIC_DATA]) AOG Maint Sofia Planned Maint Sofia" at bounding box center [775, 175] width 1209 height 24
